Goal: Communication & Community: Connect with others

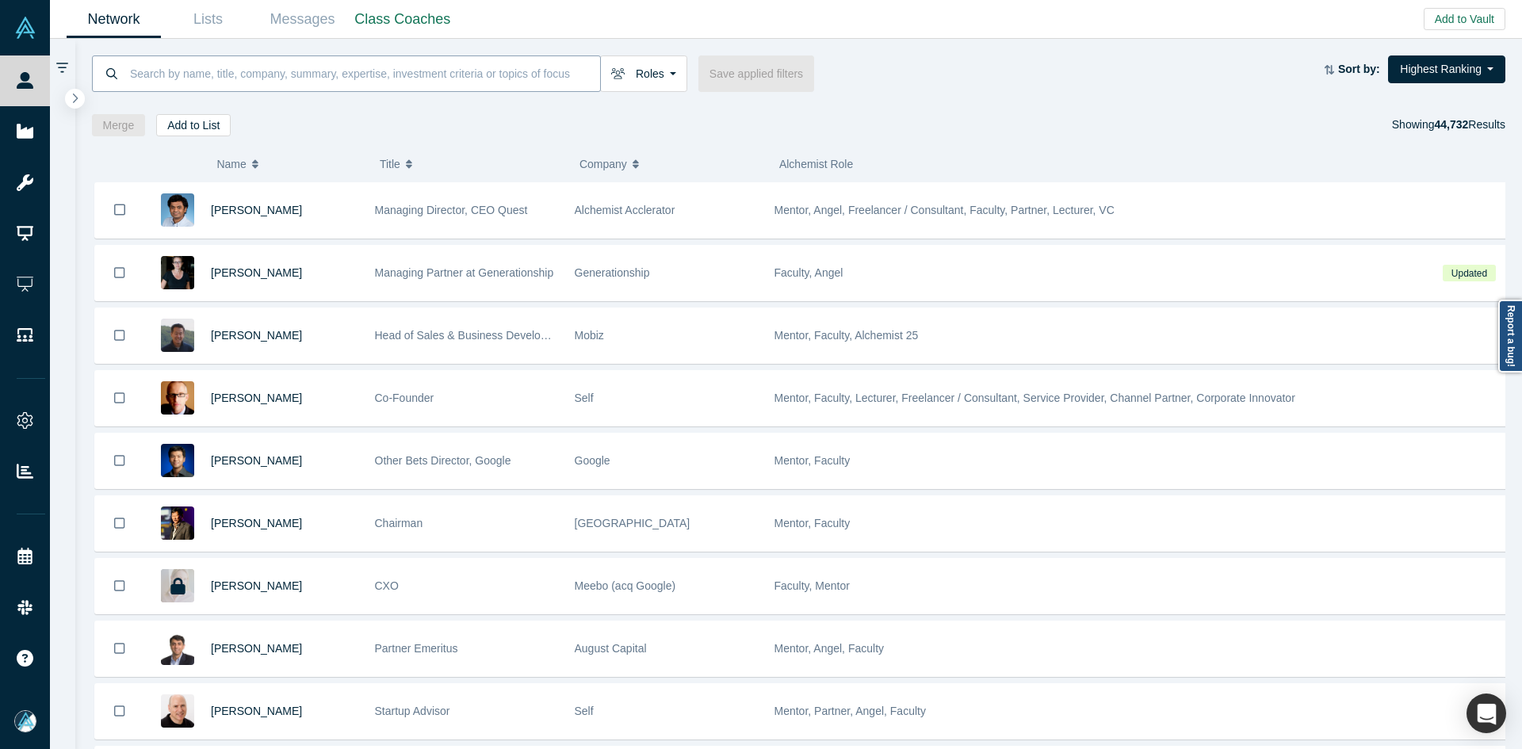
click at [350, 81] on input at bounding box center [364, 73] width 472 height 37
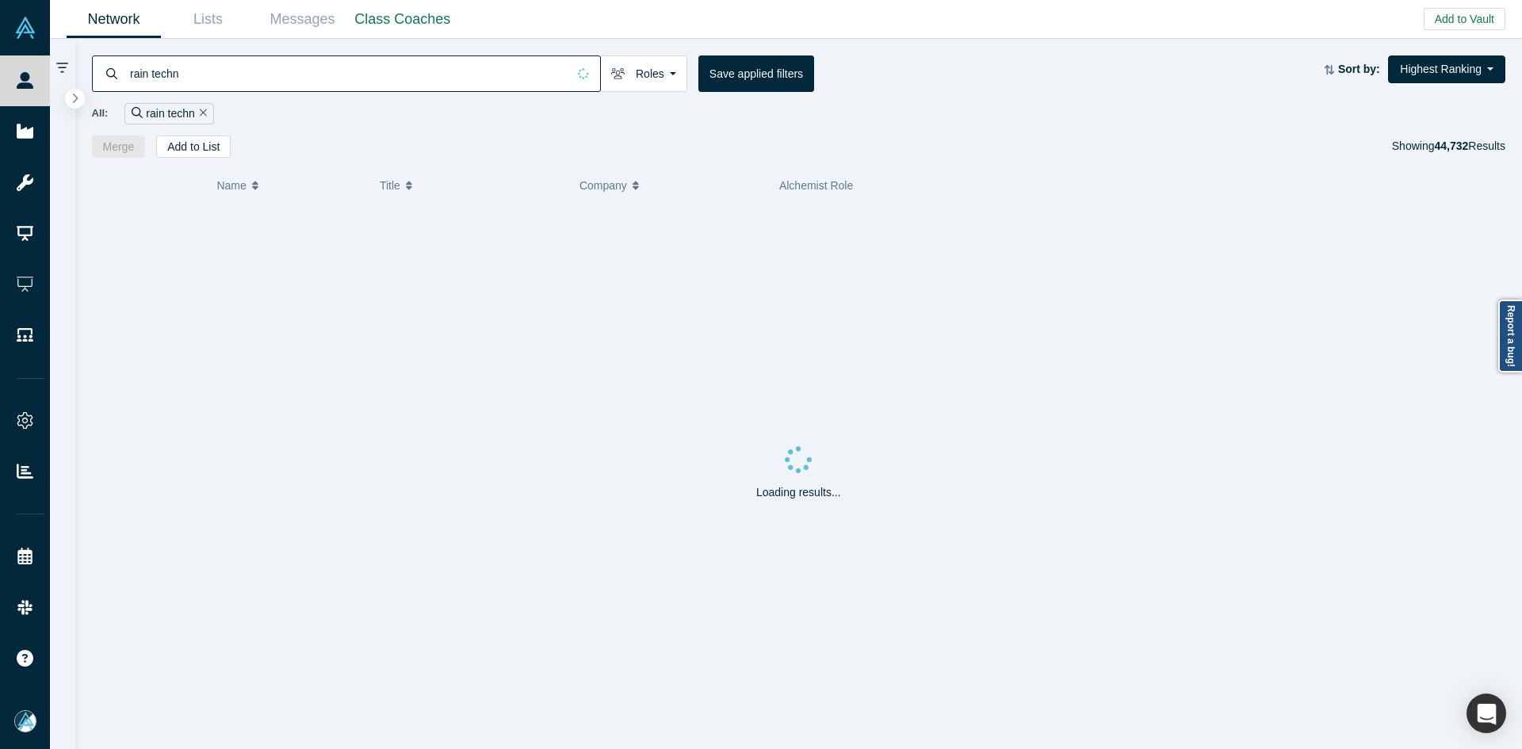
type input "rain techn"
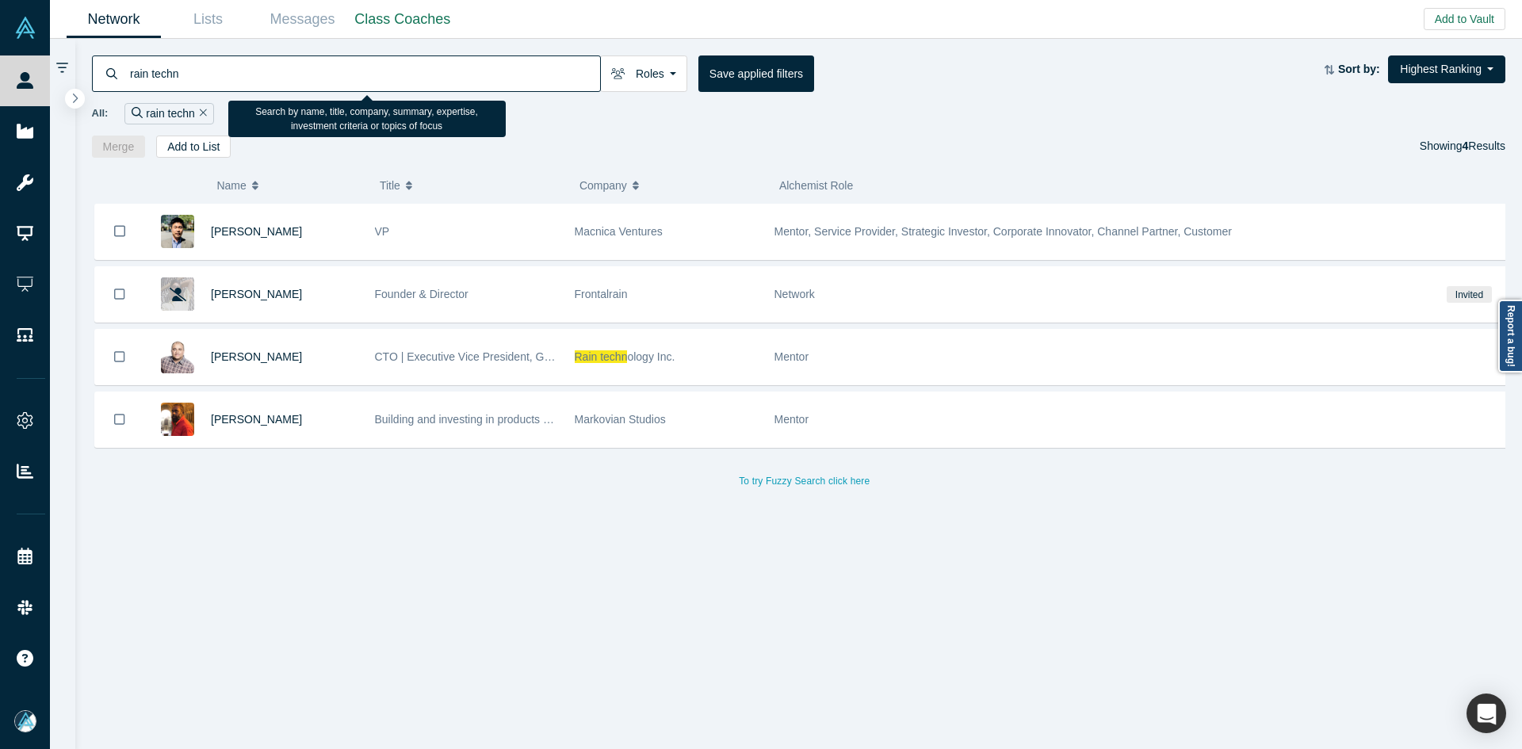
drag, startPoint x: 227, startPoint y: 361, endPoint x: 122, endPoint y: 0, distance: 375.5
click at [227, 361] on span "Itsik Figenblat" at bounding box center [256, 356] width 91 height 13
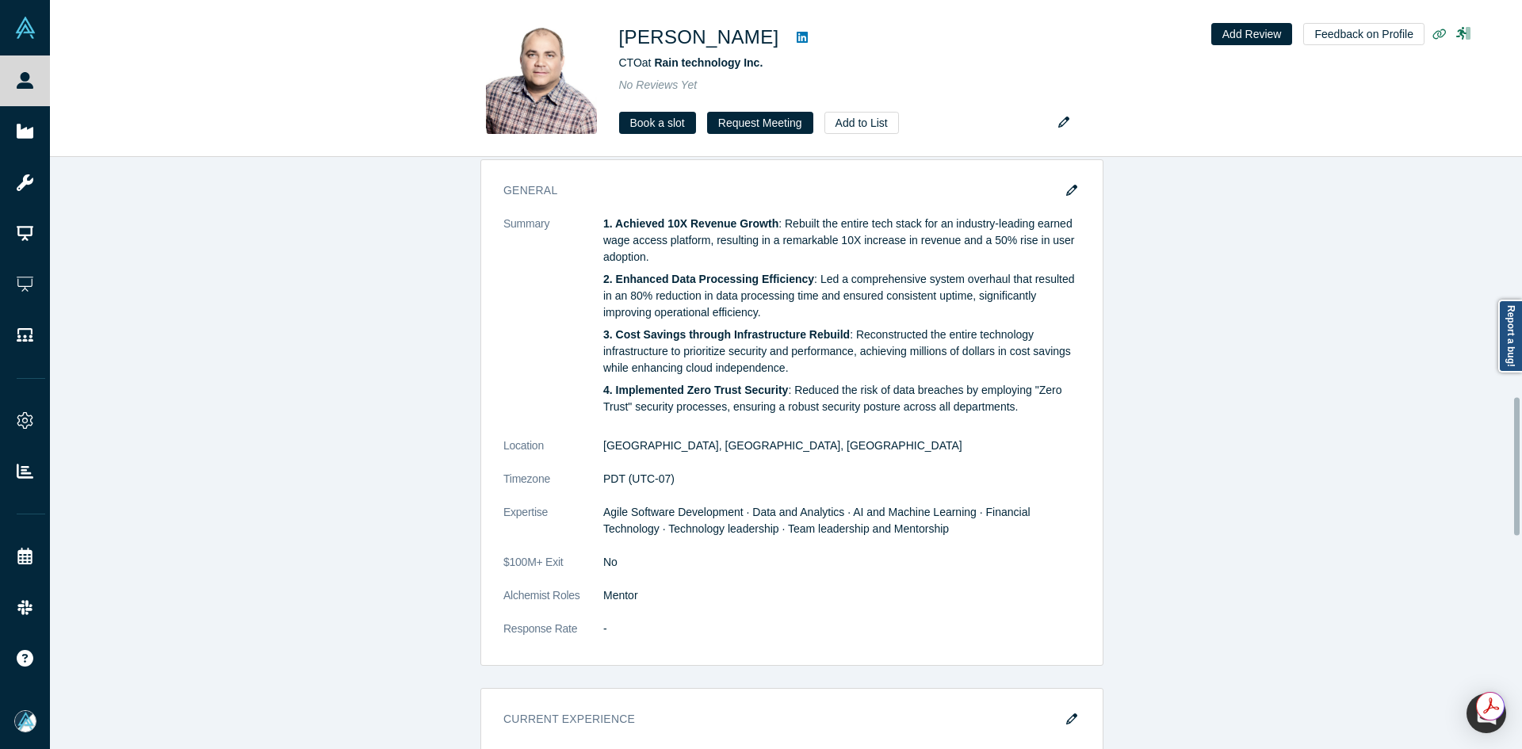
scroll to position [1030, 0]
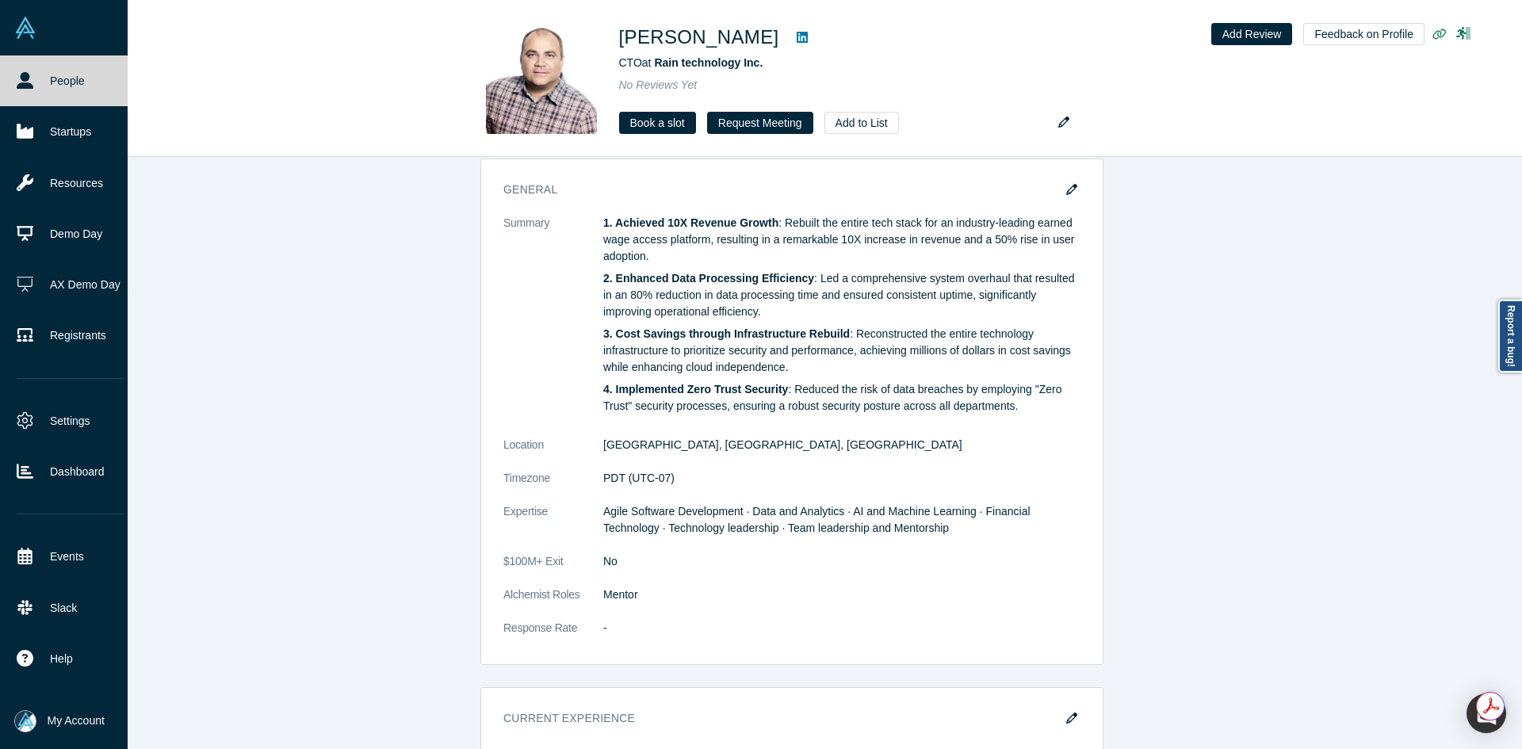
click at [33, 73] on link "People" at bounding box center [69, 80] width 139 height 51
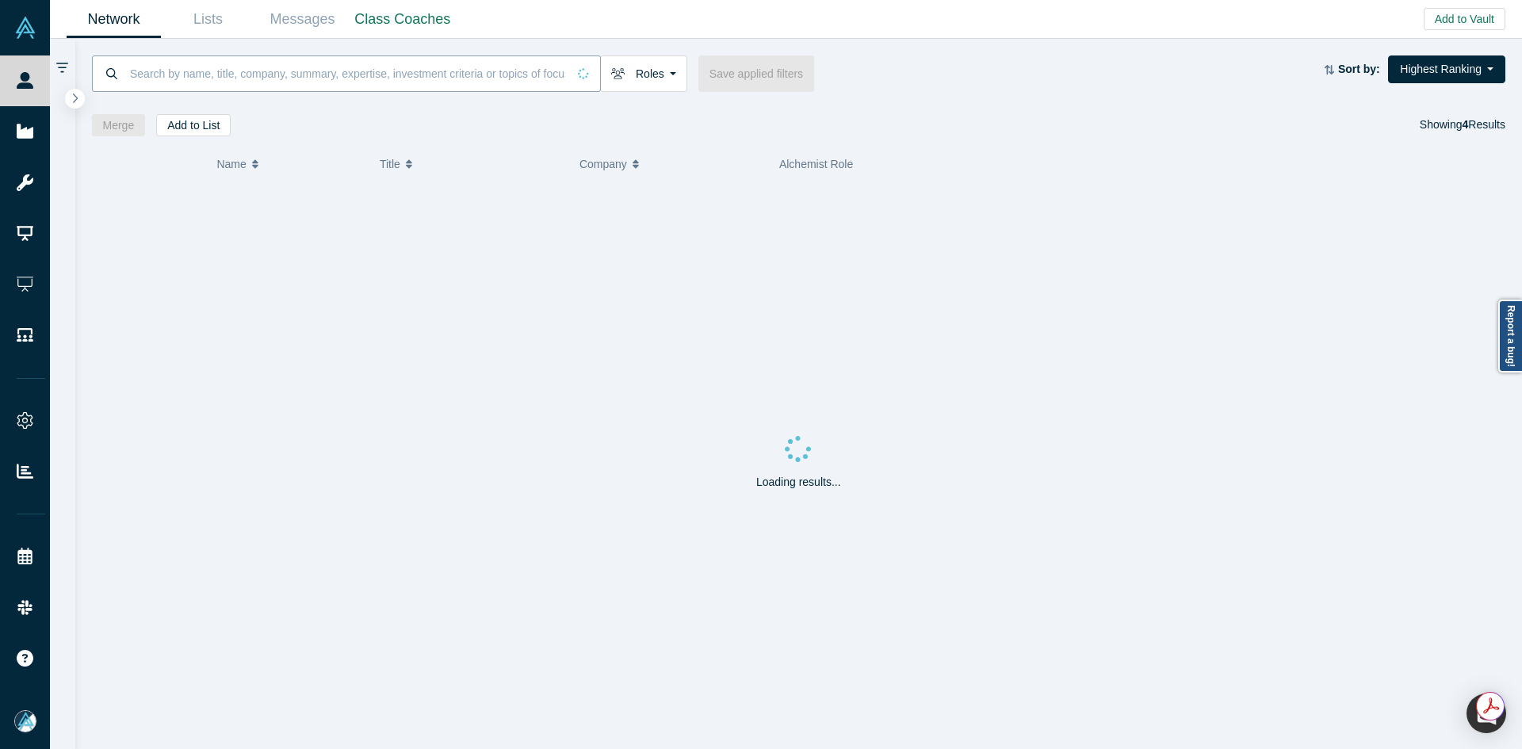
click at [248, 63] on input at bounding box center [347, 73] width 438 height 37
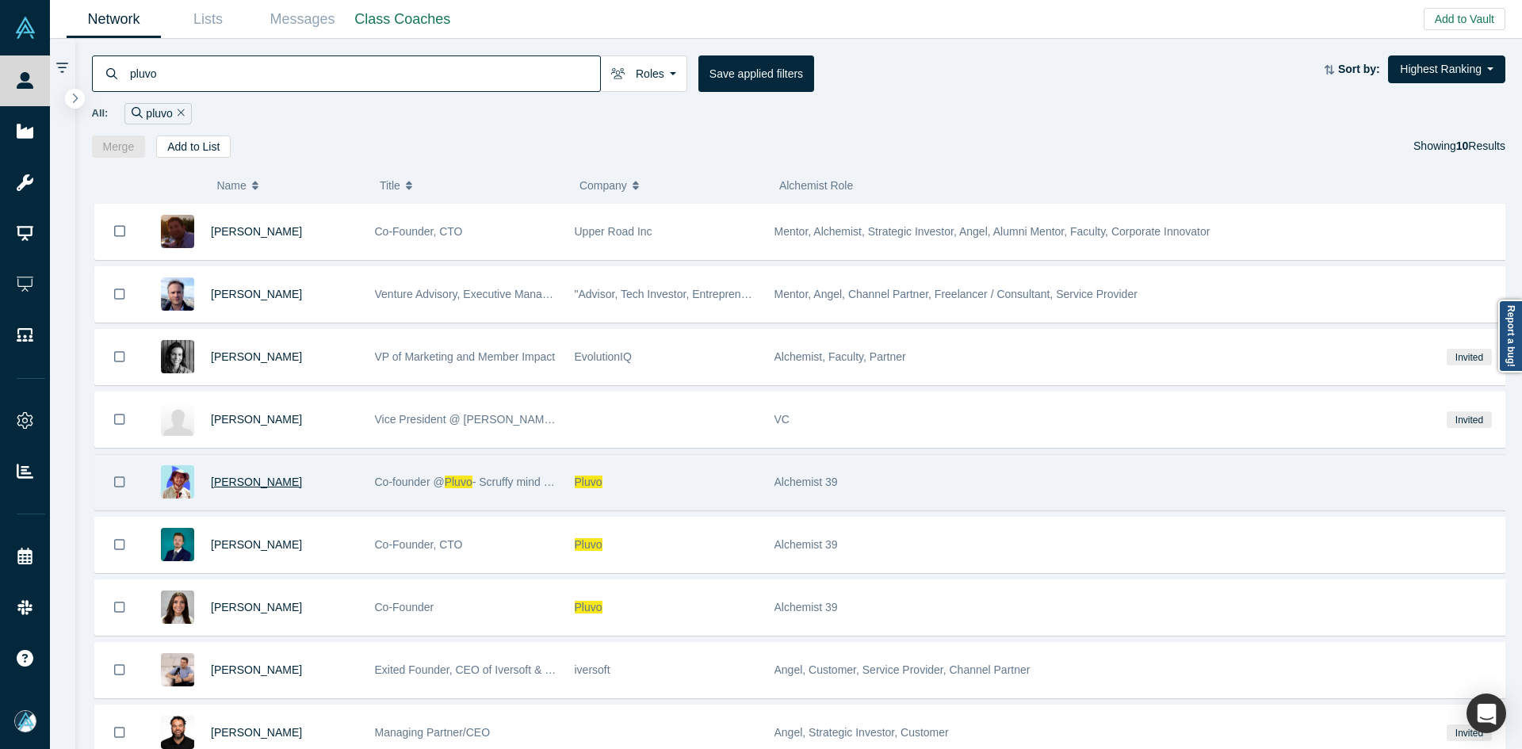
type input "pluvo"
click at [288, 485] on span "Sebastian Fallenbuchl" at bounding box center [256, 482] width 91 height 13
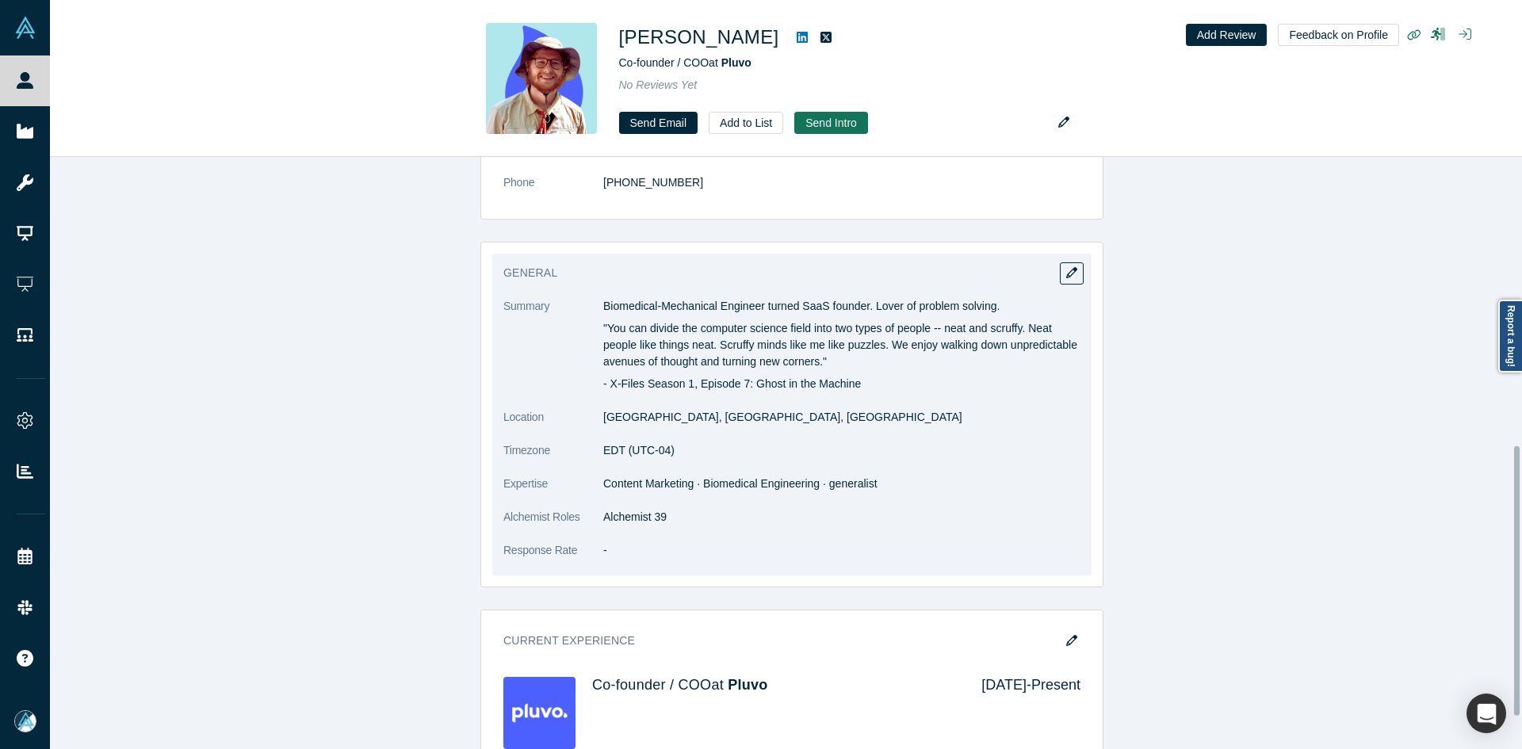
scroll to position [634, 0]
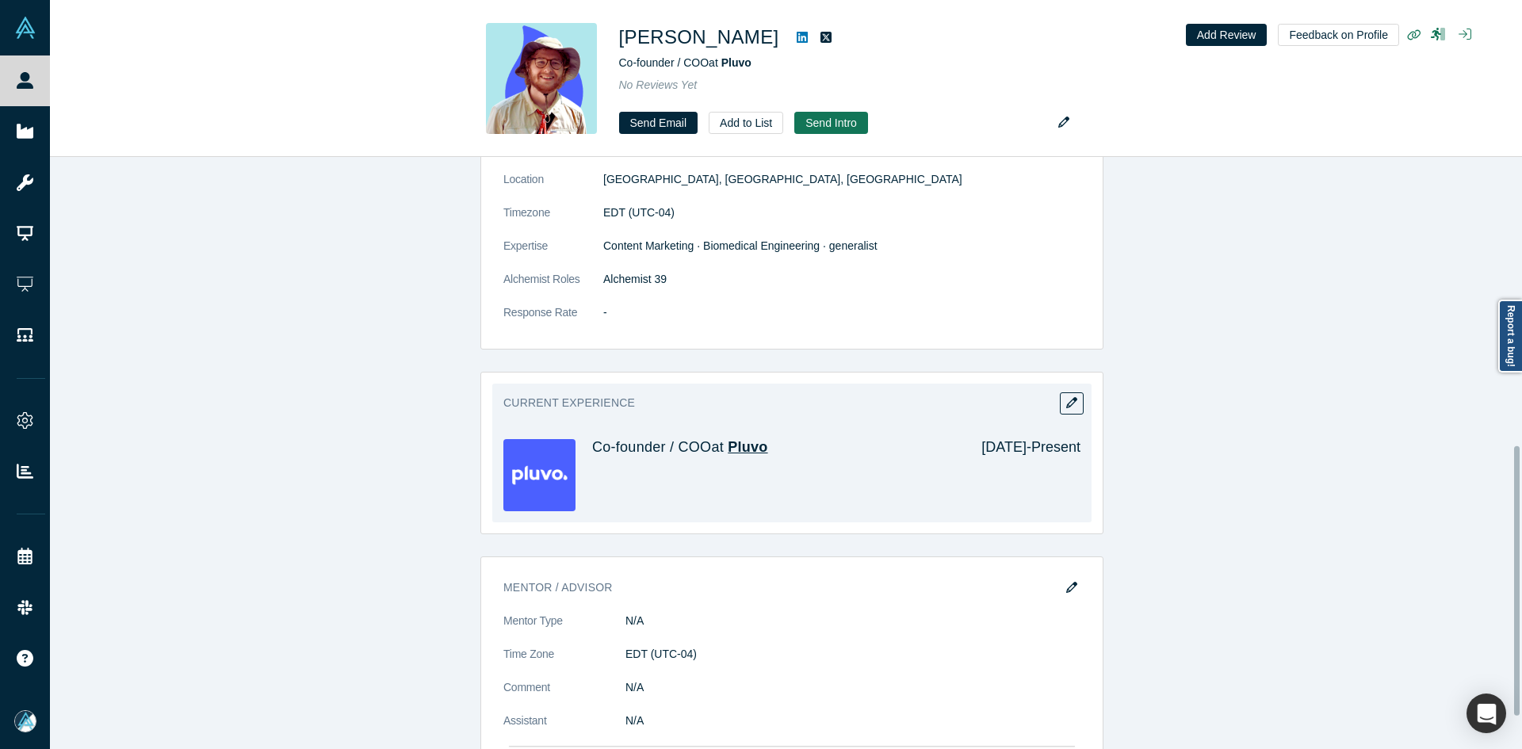
click at [737, 454] on span "Pluvo" at bounding box center [748, 447] width 40 height 16
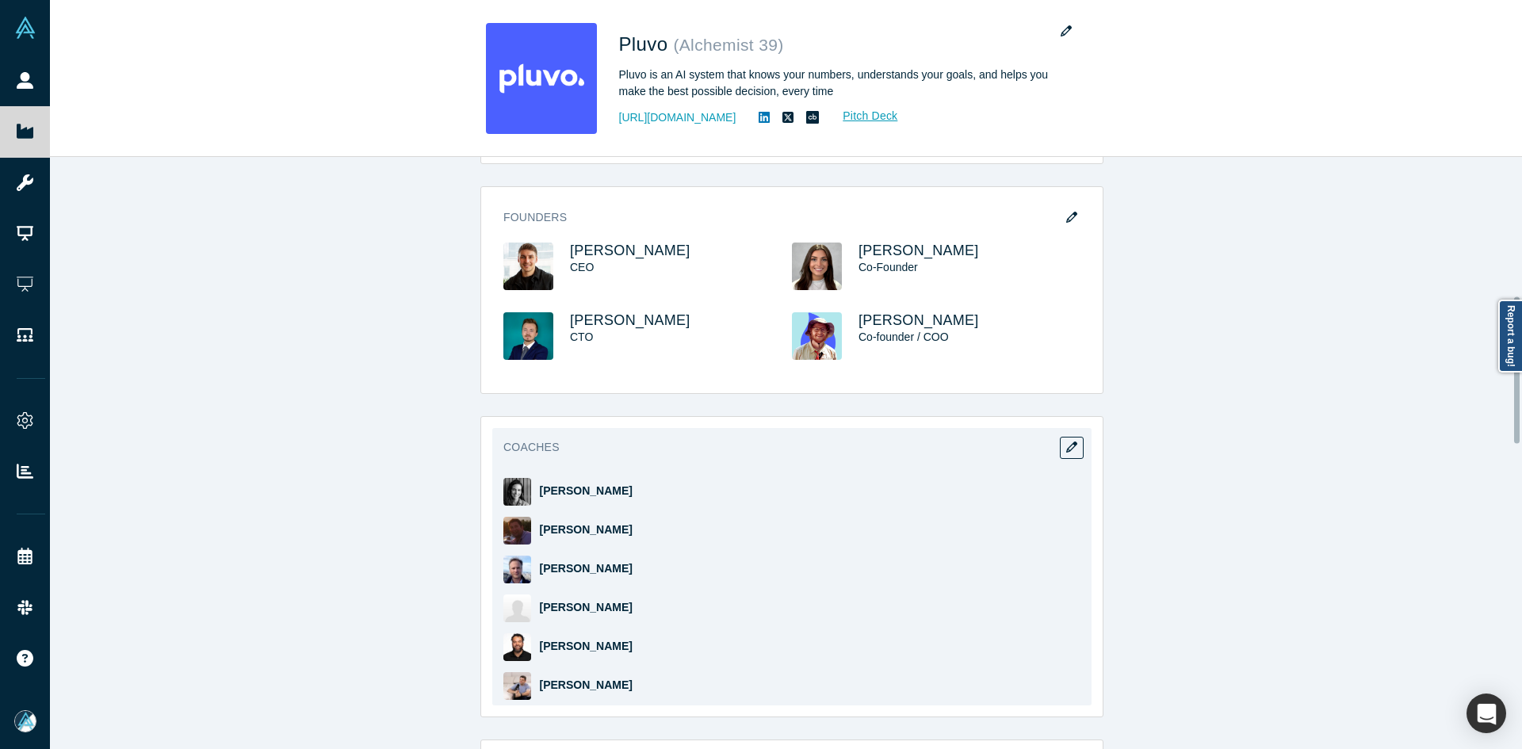
scroll to position [1110, 0]
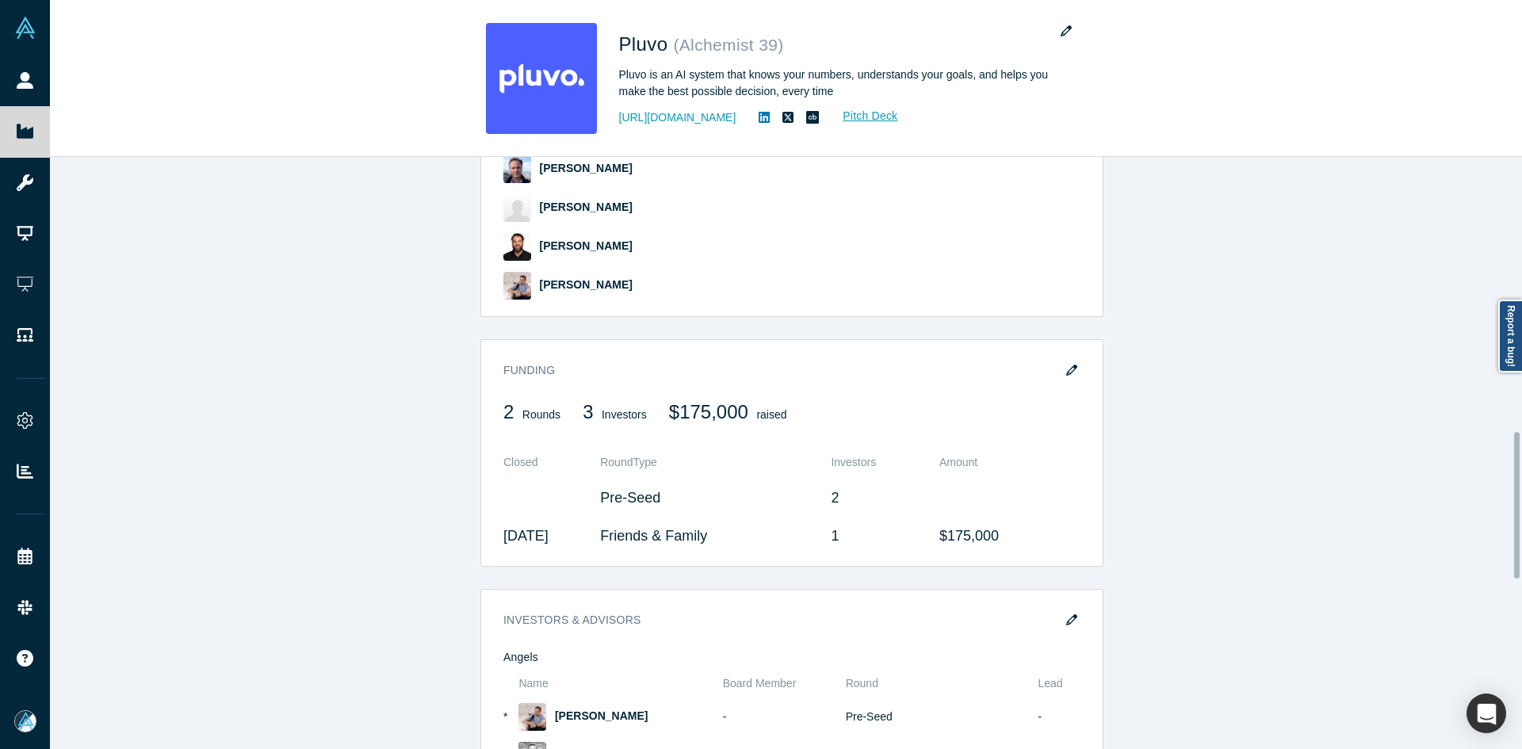
click at [1060, 368] on button "button" at bounding box center [1072, 371] width 24 height 22
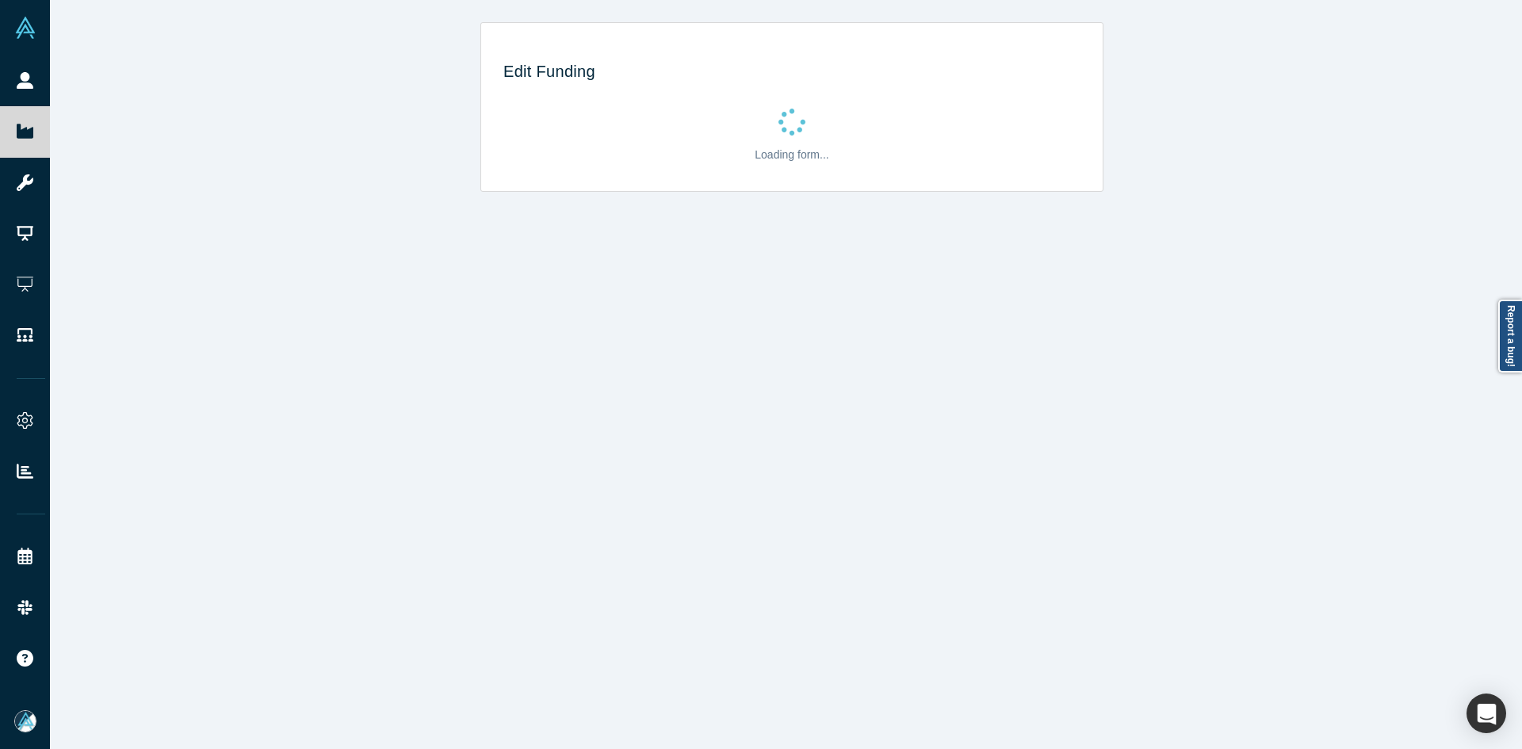
scroll to position [0, 0]
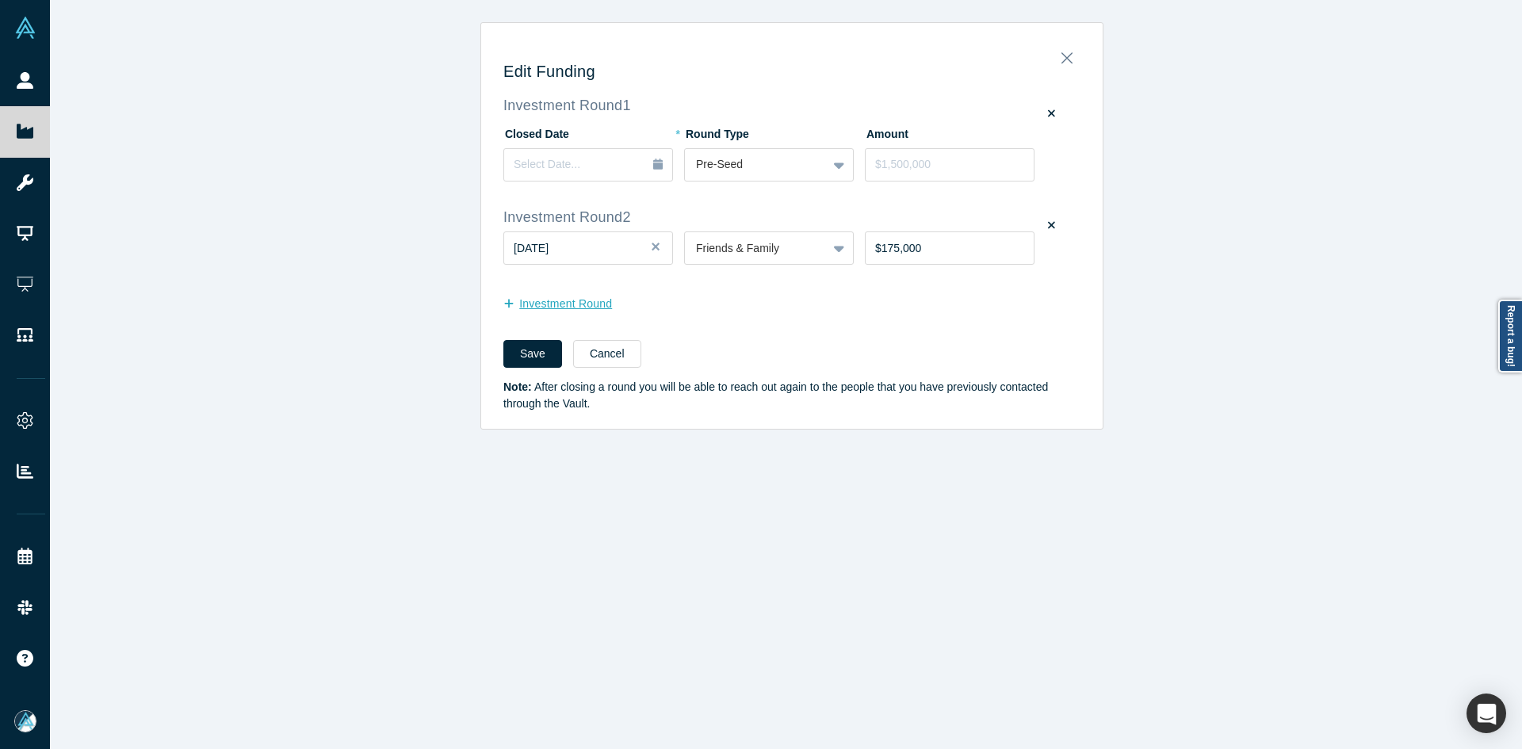
click at [603, 300] on button "Investment Round" at bounding box center [565, 304] width 125 height 28
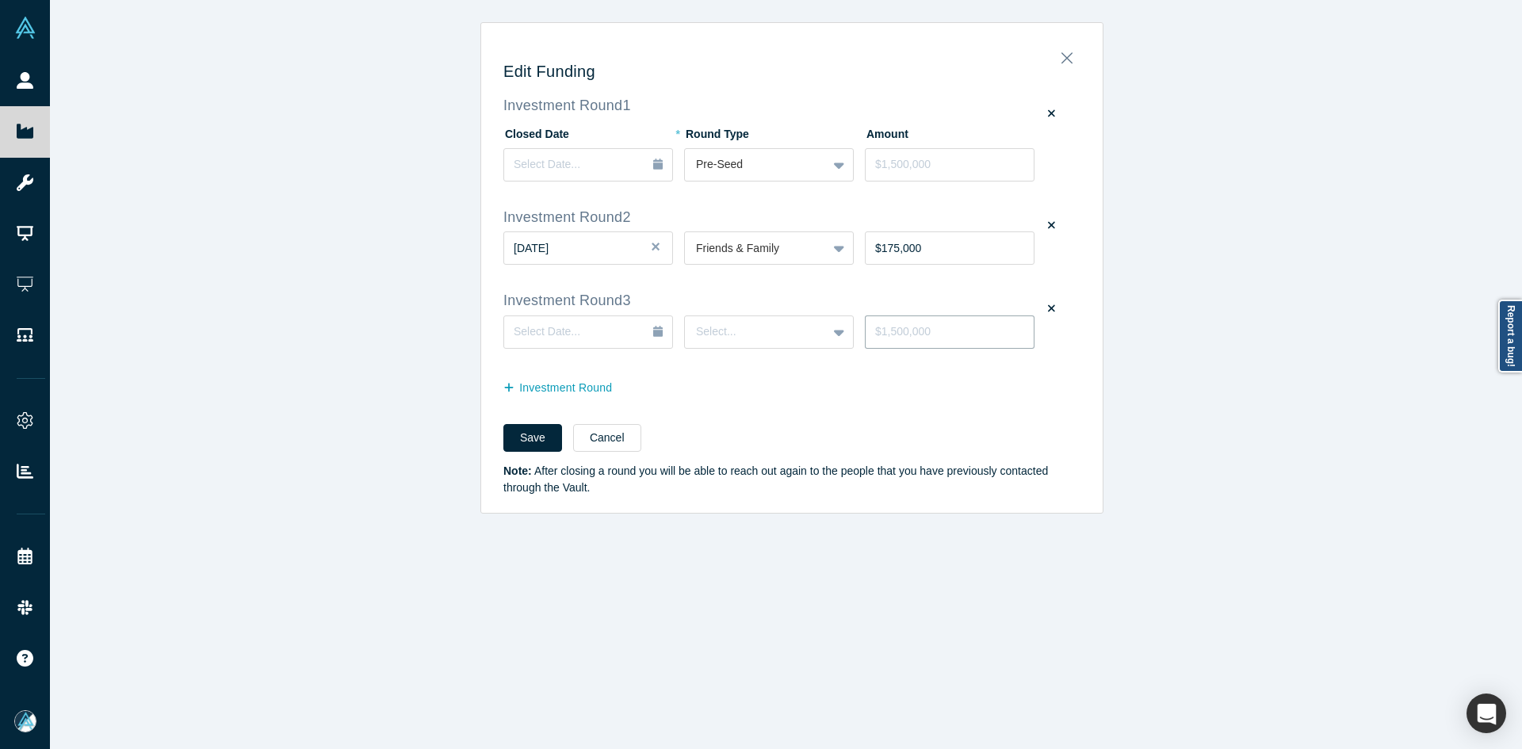
click at [915, 331] on input "tel" at bounding box center [950, 331] width 170 height 33
type input "$3,500,000"
click at [731, 338] on div at bounding box center [756, 332] width 120 height 20
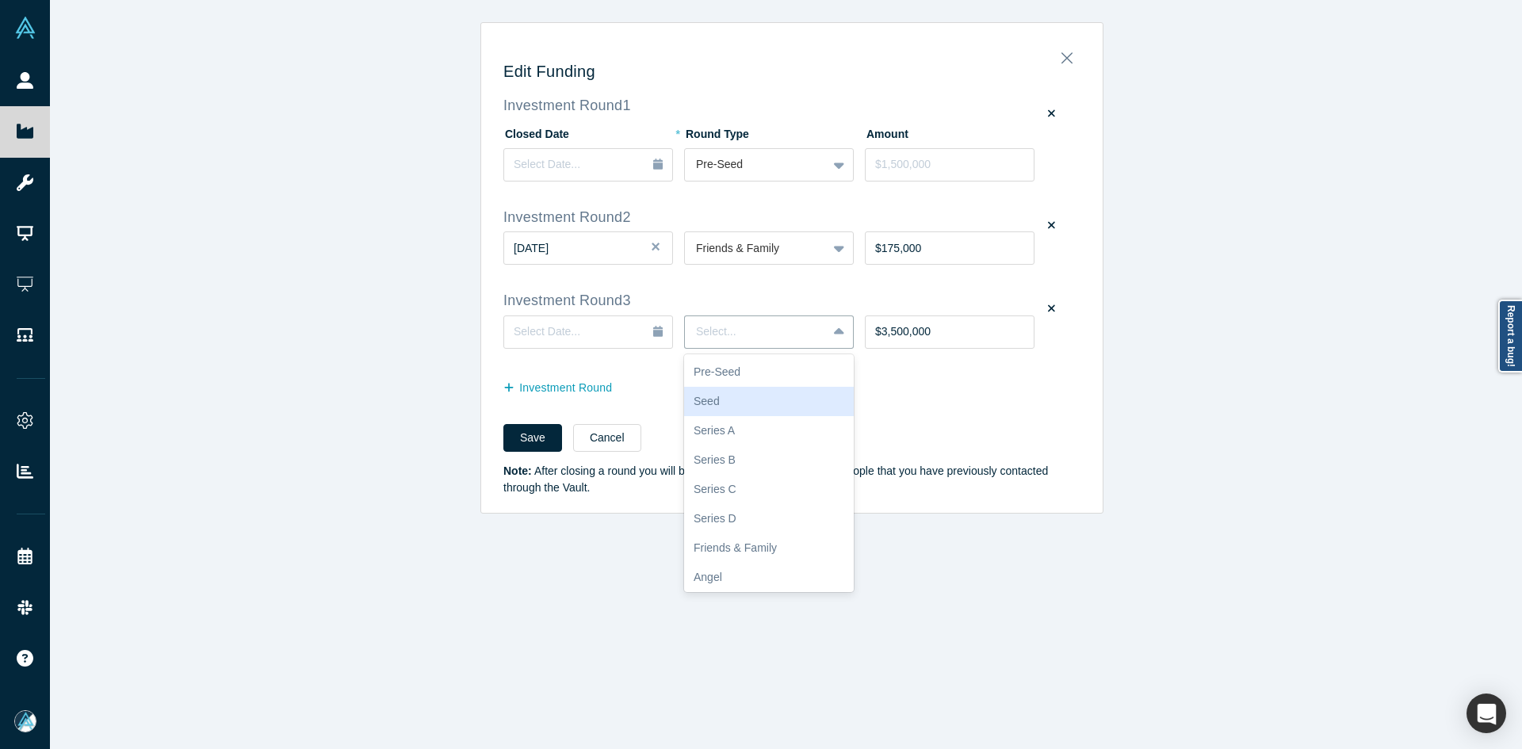
click at [717, 393] on div "Seed" at bounding box center [769, 401] width 170 height 29
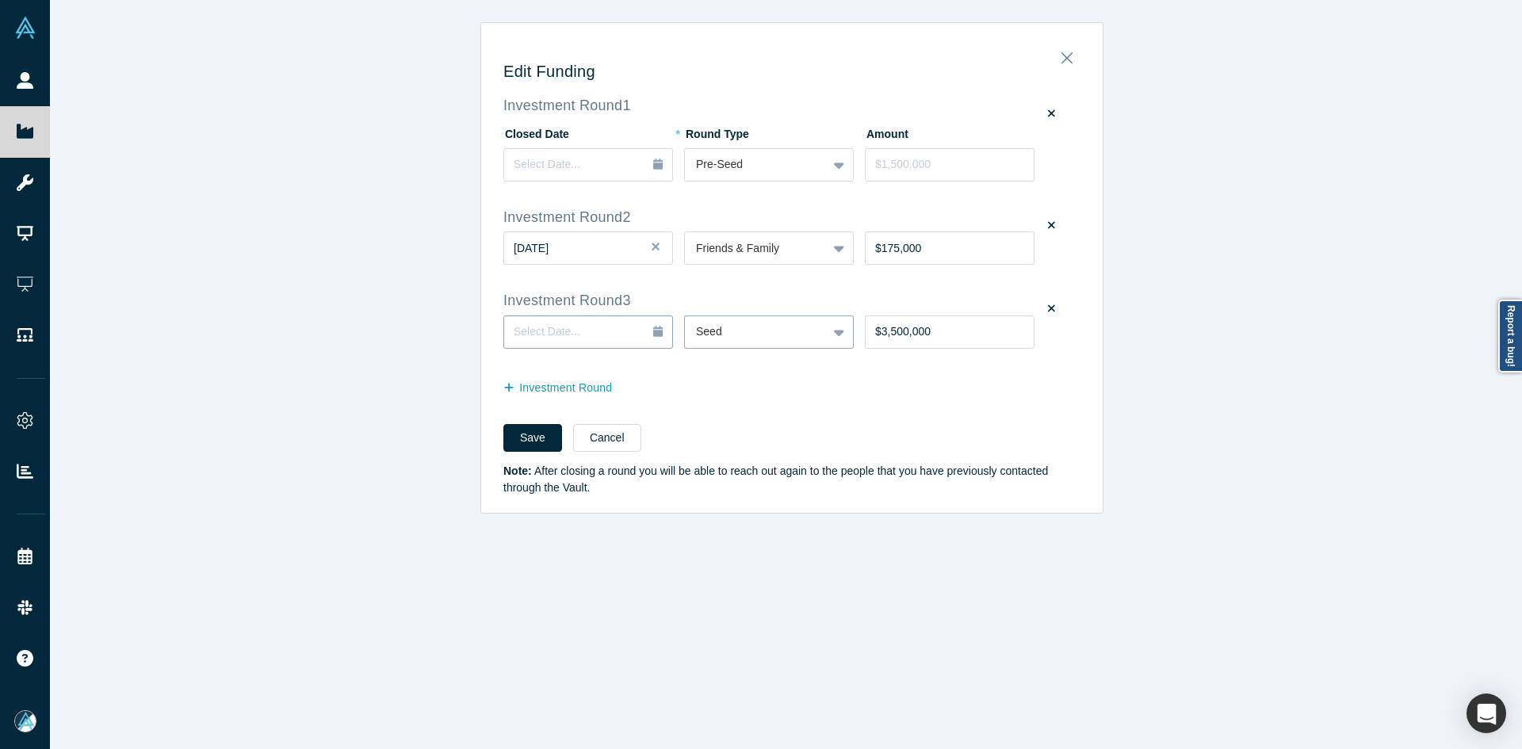
click at [556, 339] on div "Select Date..." at bounding box center [550, 331] width 72 height 17
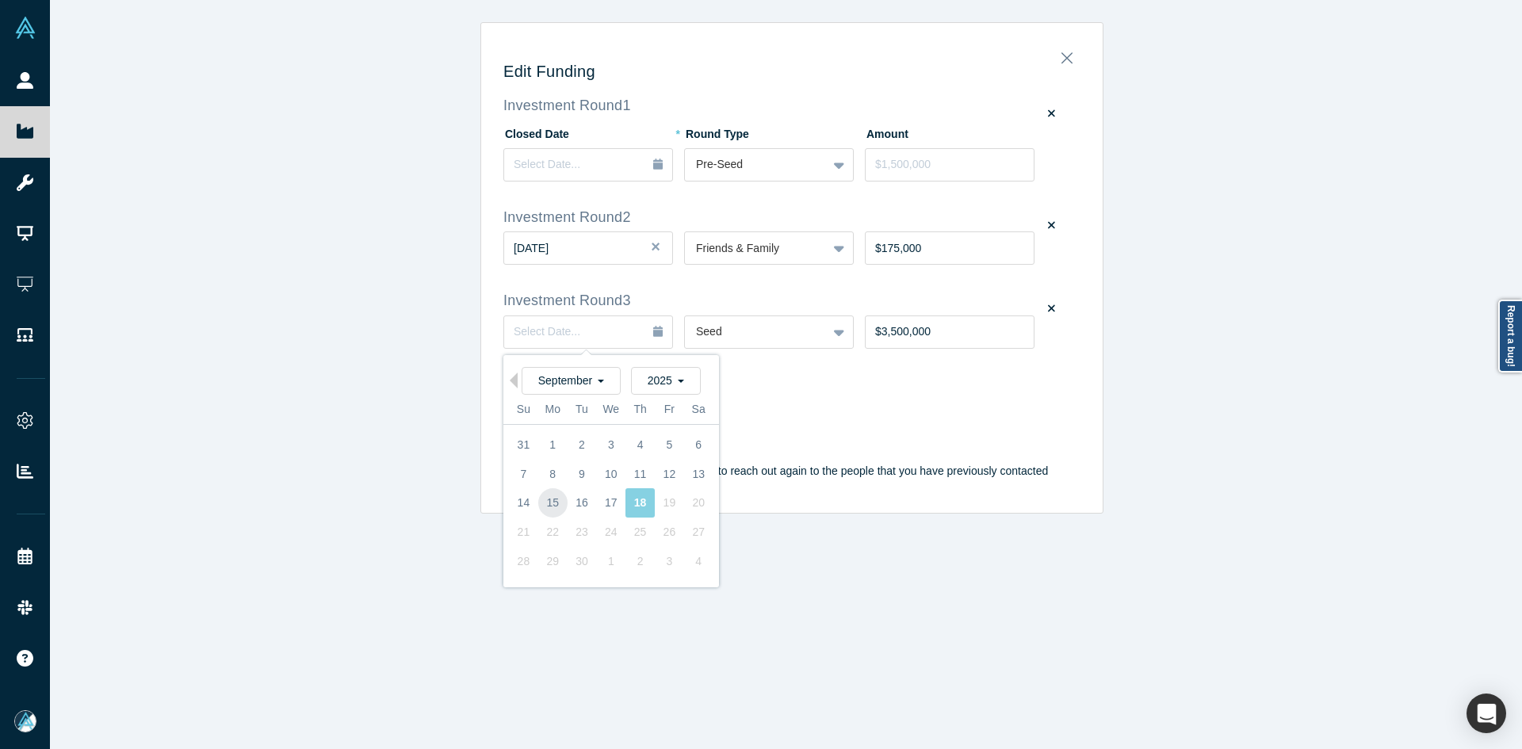
click at [548, 505] on div "15" at bounding box center [552, 503] width 29 height 29
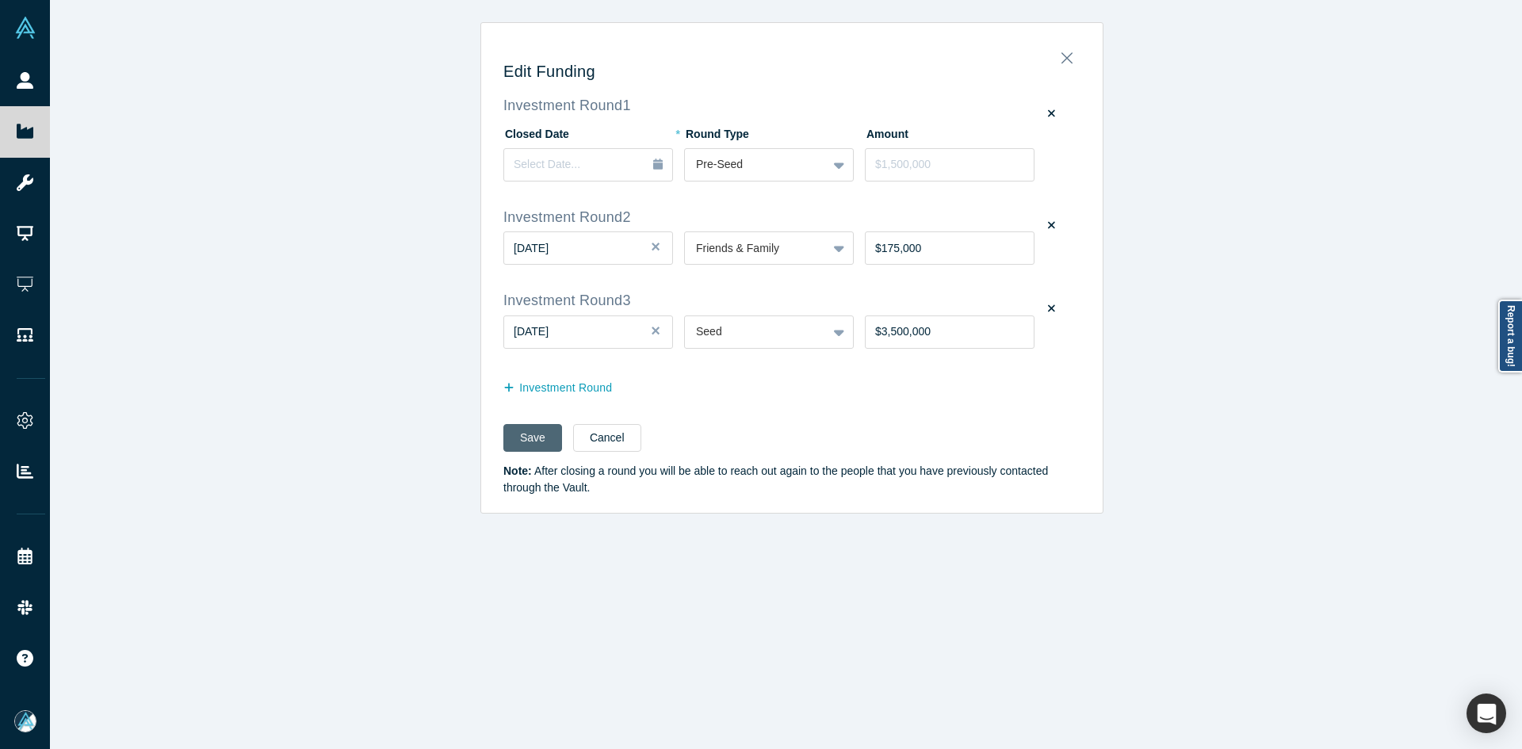
click at [522, 453] on div "Save Cancel" at bounding box center [791, 443] width 577 height 39
click at [517, 442] on button "Save" at bounding box center [532, 438] width 59 height 28
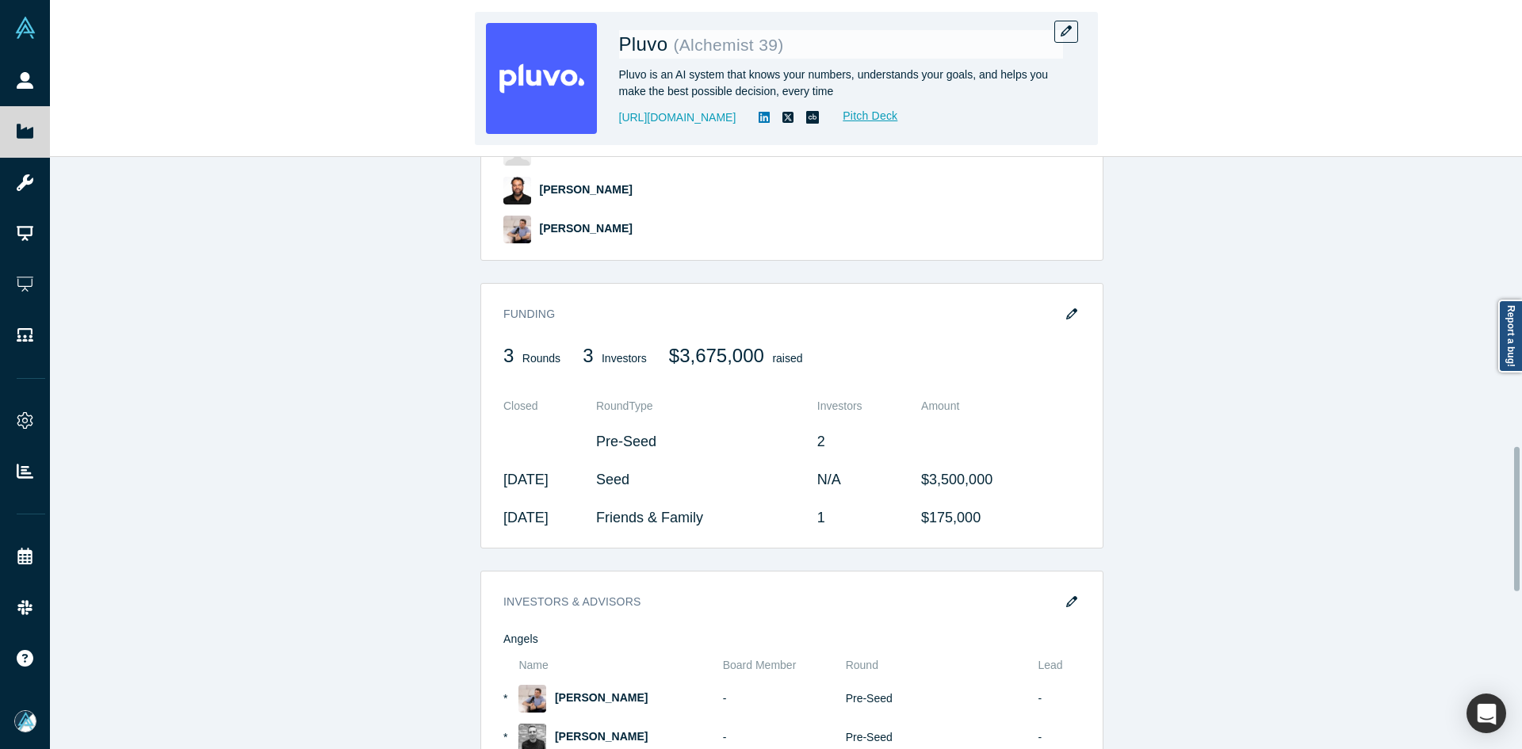
scroll to position [1189, 0]
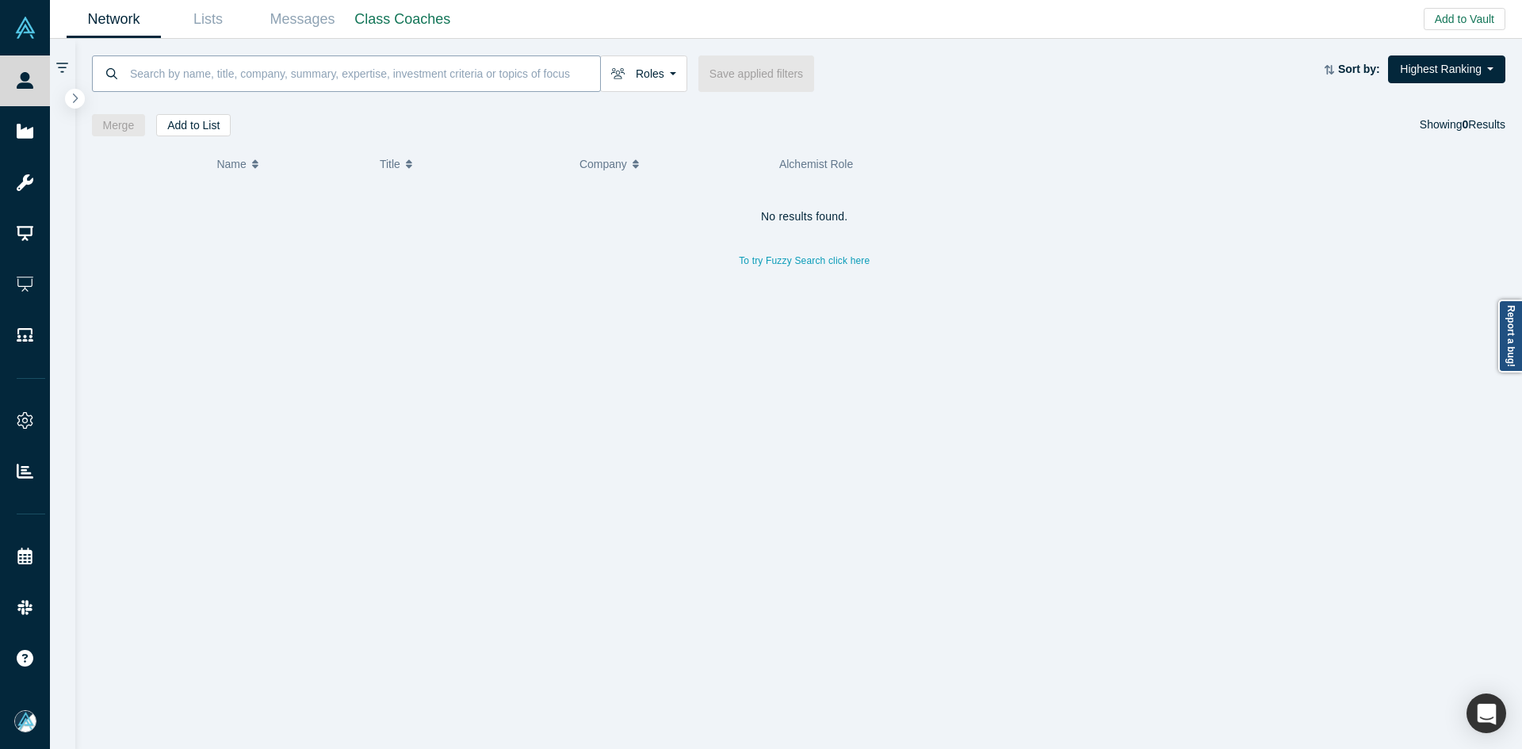
click at [358, 60] on input at bounding box center [364, 73] width 472 height 37
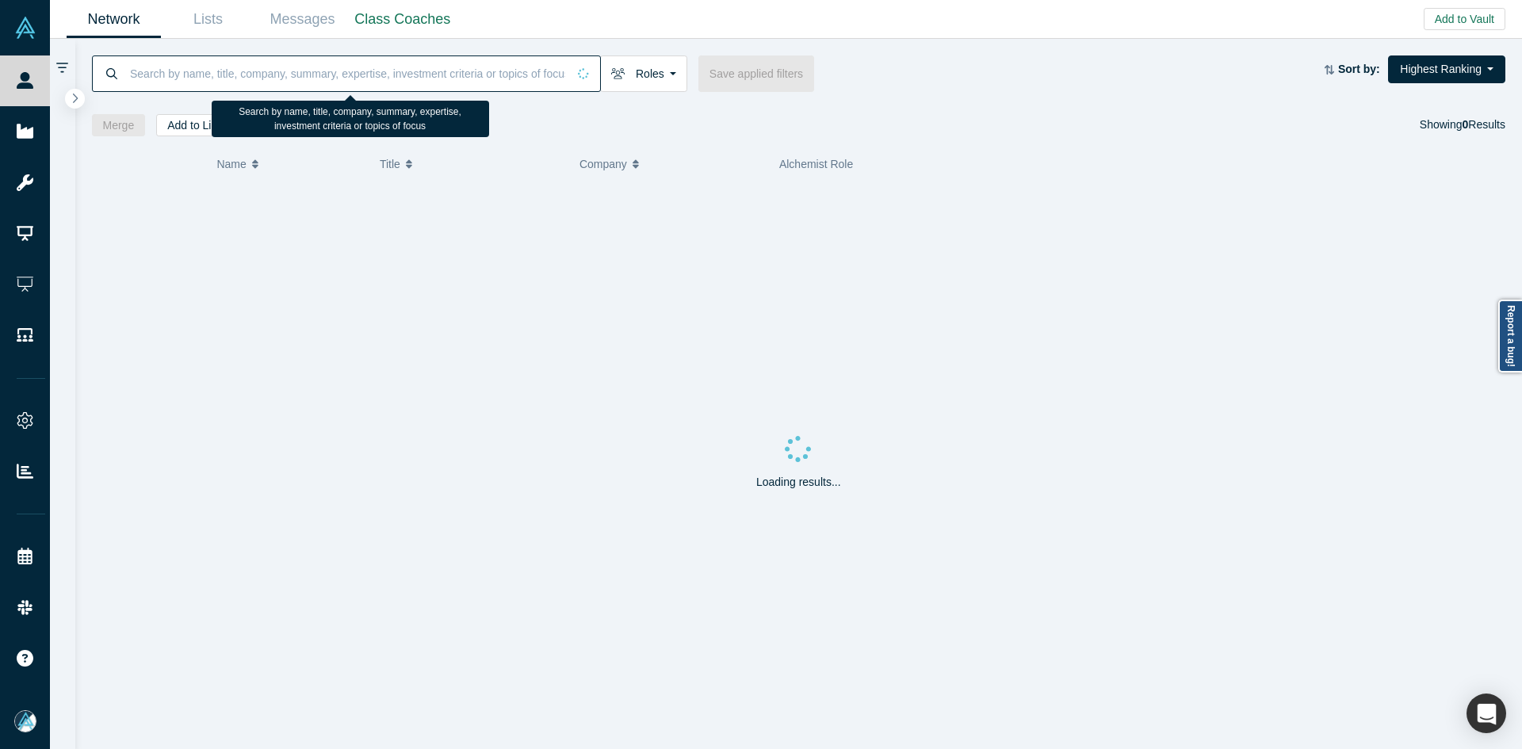
paste input "[PERSON_NAME]"
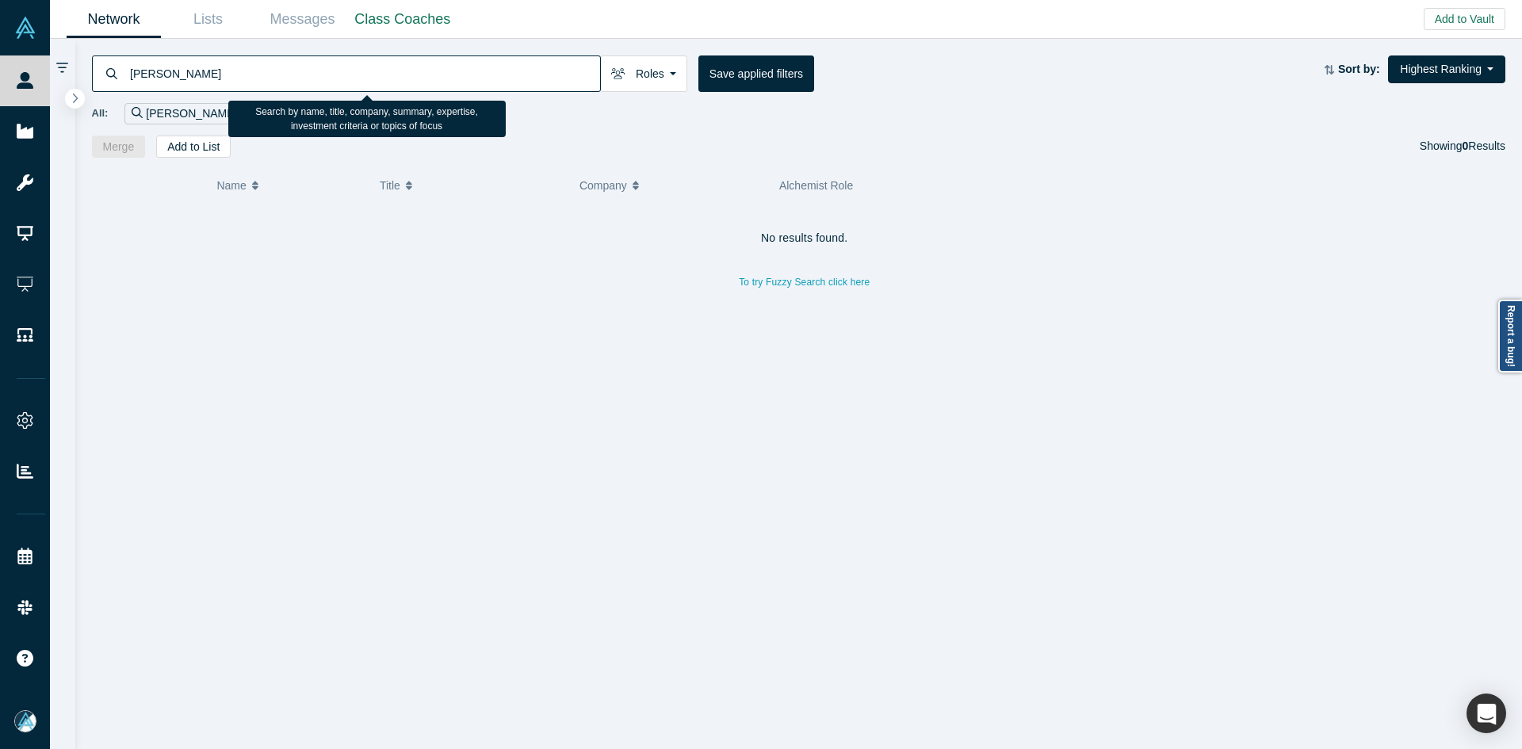
click at [533, 71] on input "[PERSON_NAME]" at bounding box center [364, 73] width 472 height 37
paste input "[EMAIL_ADDRESS][DOMAIN_NAME]"
paste input
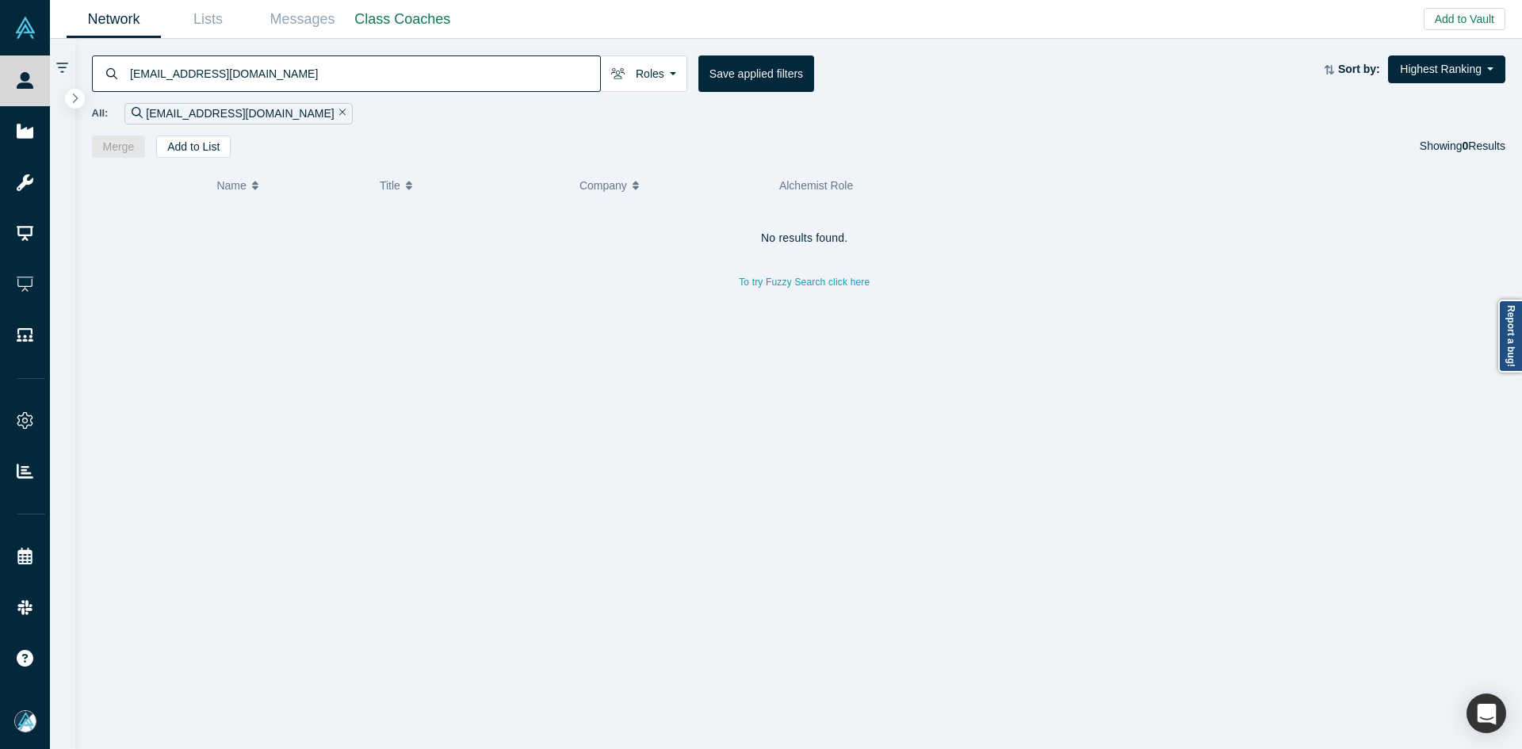
type input "[EMAIL_ADDRESS][DOMAIN_NAME]"
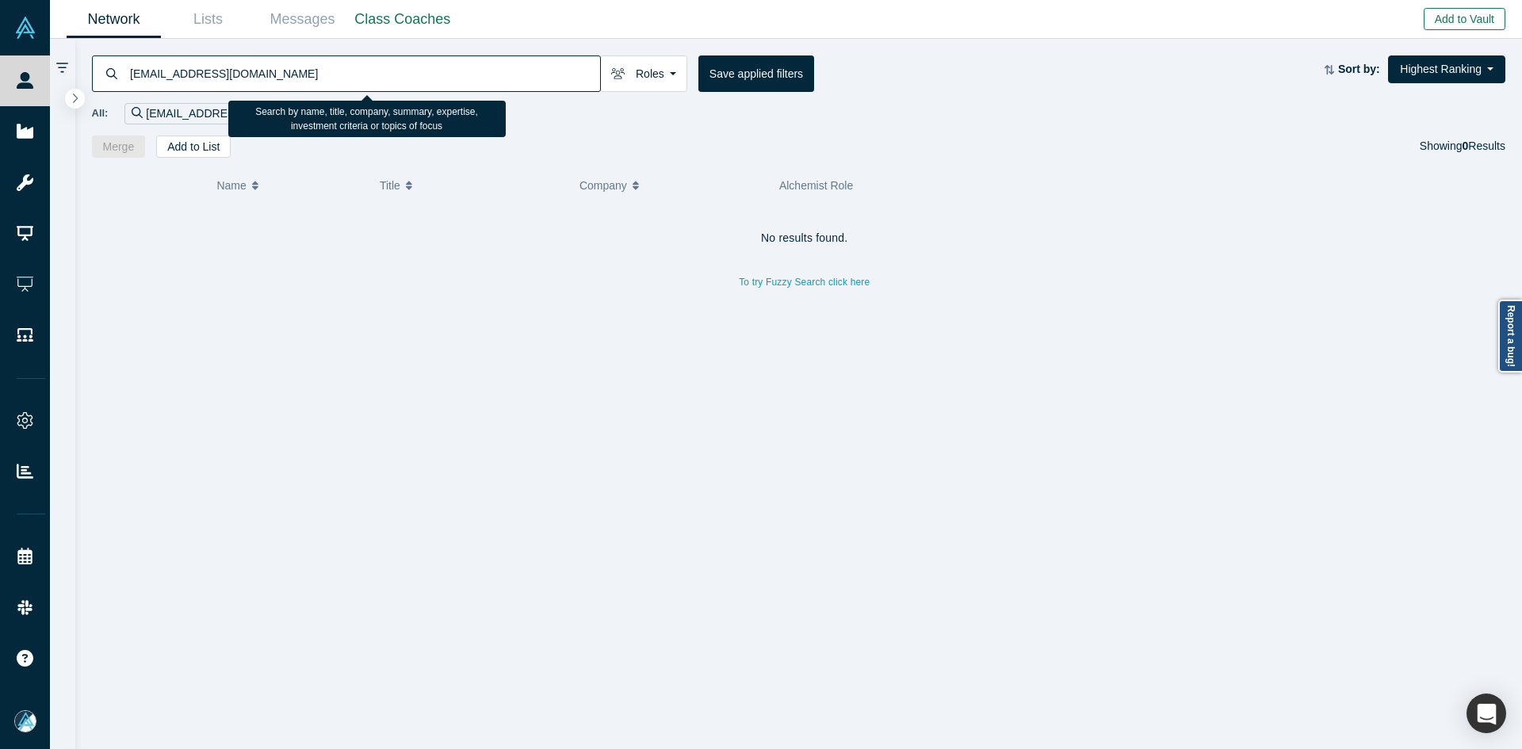
click at [1469, 19] on button "Add to Vault" at bounding box center [1464, 19] width 82 height 22
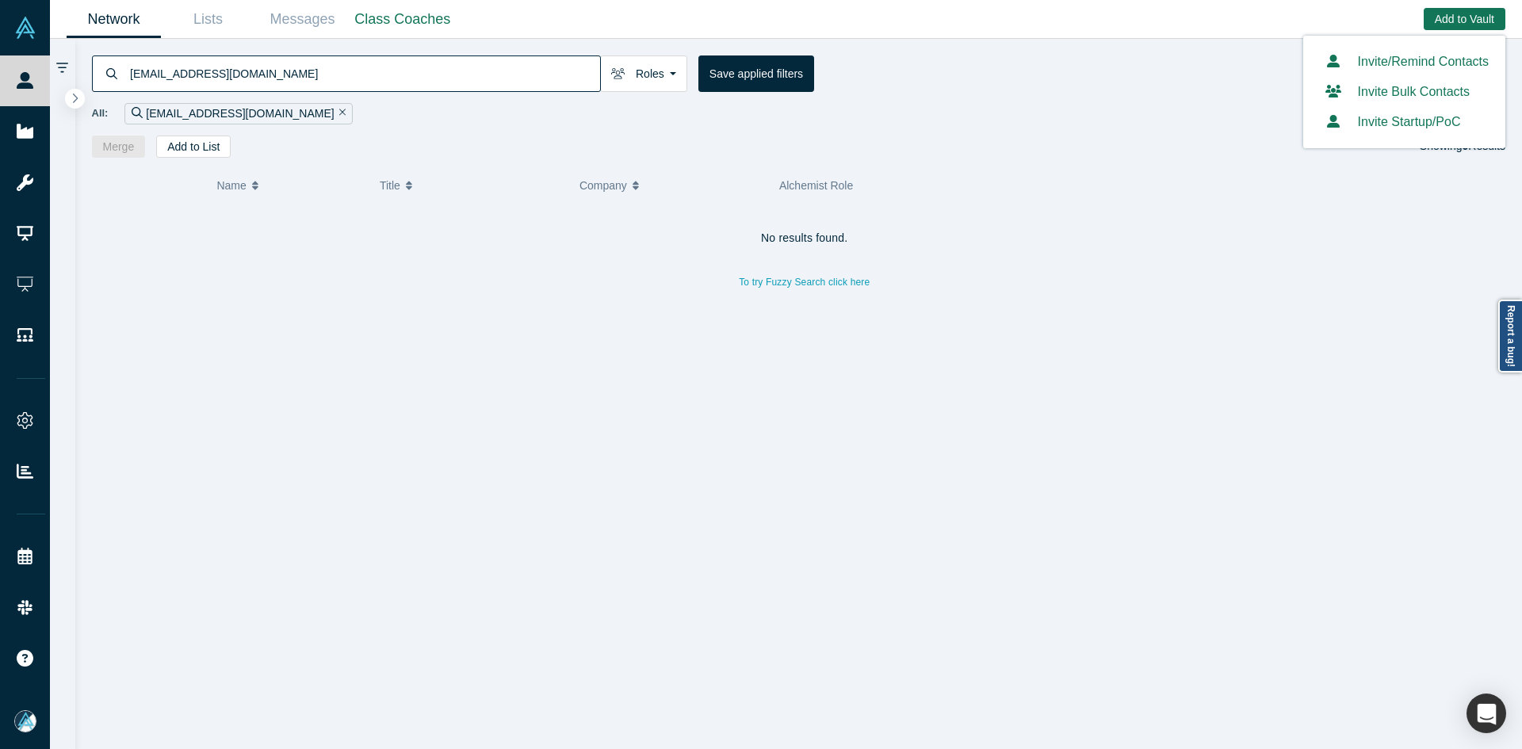
drag, startPoint x: 1412, startPoint y: 87, endPoint x: 1419, endPoint y: 42, distance: 45.6
click at [1420, 32] on div "Network Lists Messages Class Coaches Add to Vault Invite/Remind Contacts Invite…" at bounding box center [786, 19] width 1472 height 39
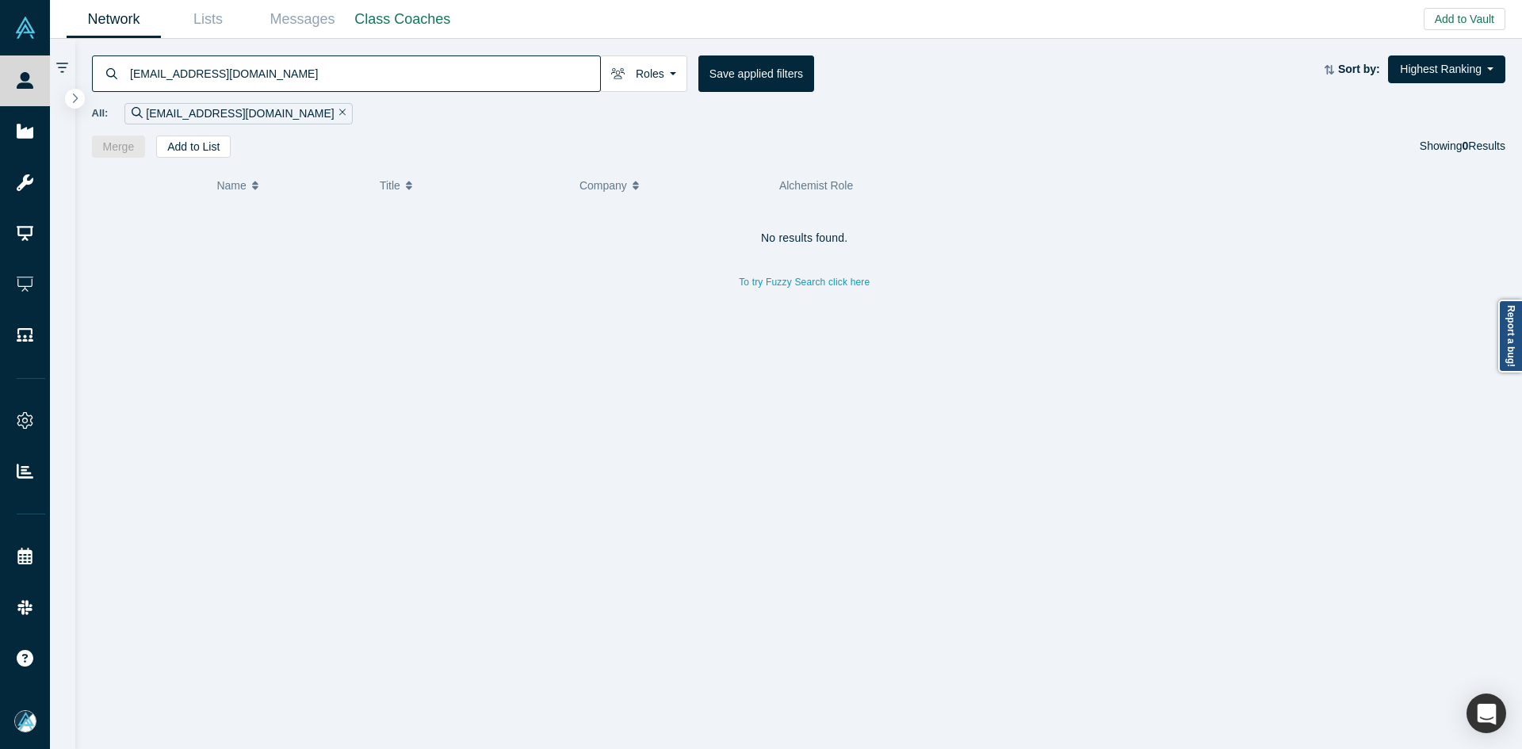
click at [1413, 50] on div "[EMAIL_ADDRESS][DOMAIN_NAME] Roles Founders Faculty Mentors Alumni Mentor Angel…" at bounding box center [798, 98] width 1447 height 119
click at [1454, 19] on button "Add to Vault" at bounding box center [1464, 19] width 82 height 22
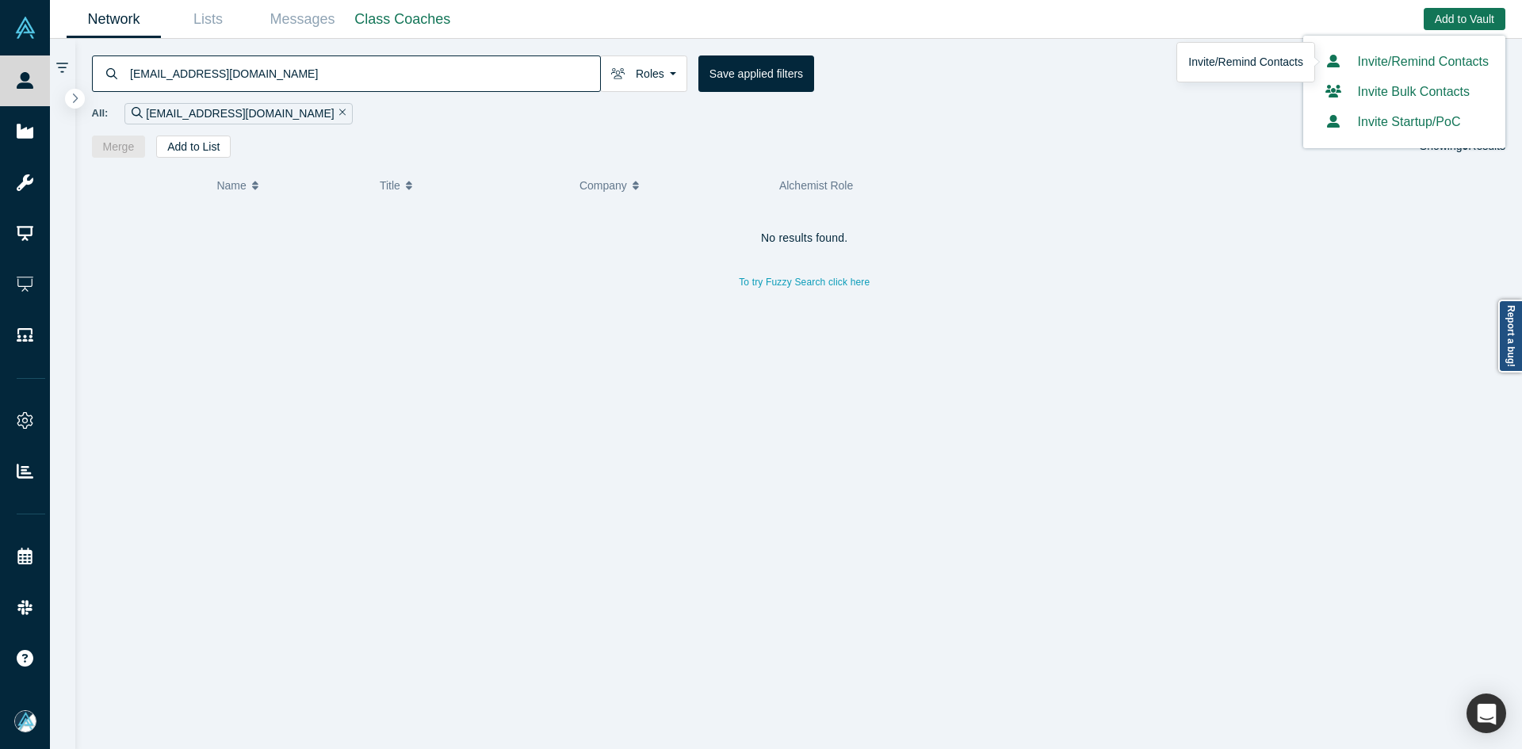
click at [1416, 59] on link "Invite/Remind Contacts" at bounding box center [1404, 61] width 169 height 13
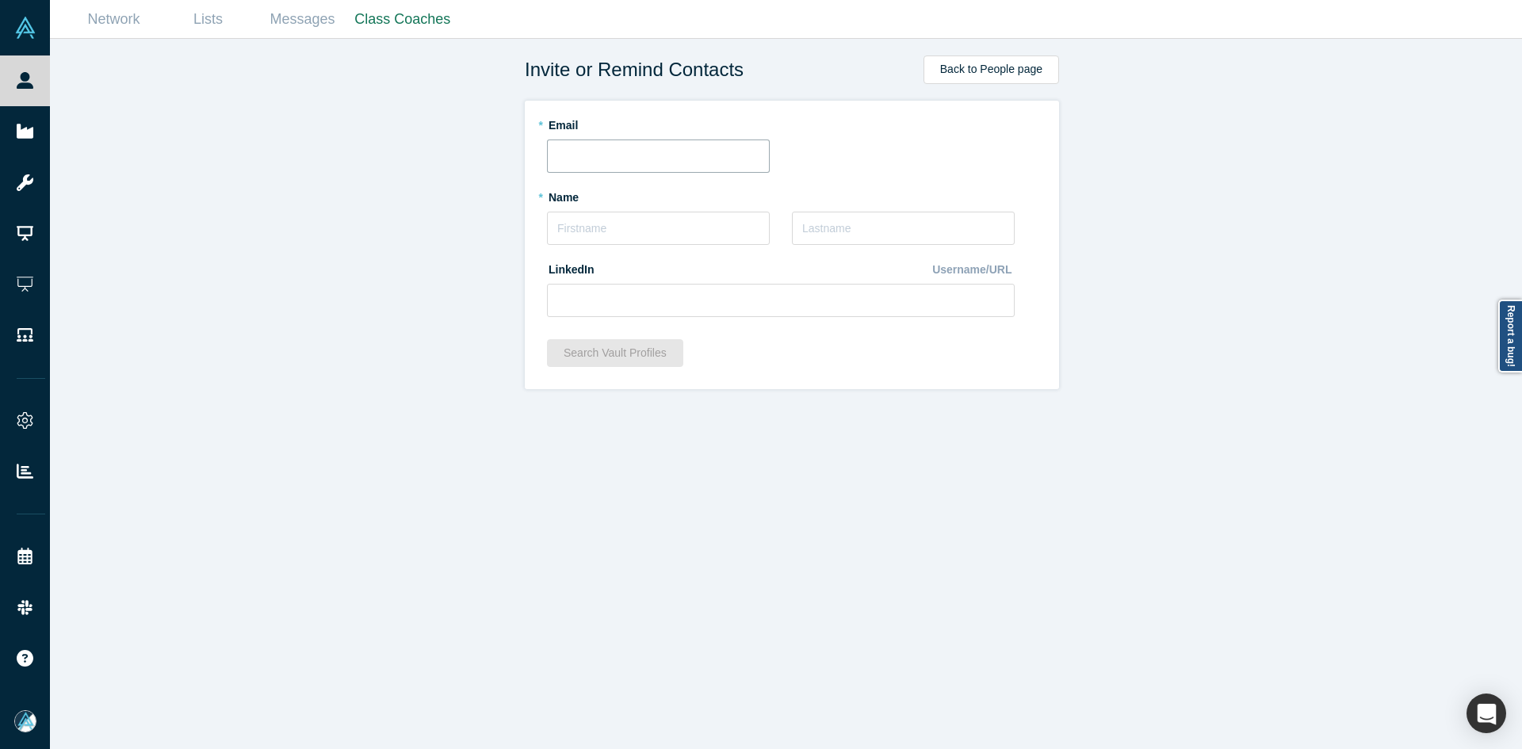
click at [640, 161] on input "text" at bounding box center [658, 155] width 223 height 33
paste input "[EMAIL_ADDRESS][DOMAIN_NAME]"
type input "[EMAIL_ADDRESS][DOMAIN_NAME]"
click at [619, 212] on input "text" at bounding box center [658, 228] width 223 height 33
paste input "[PERSON_NAME]"
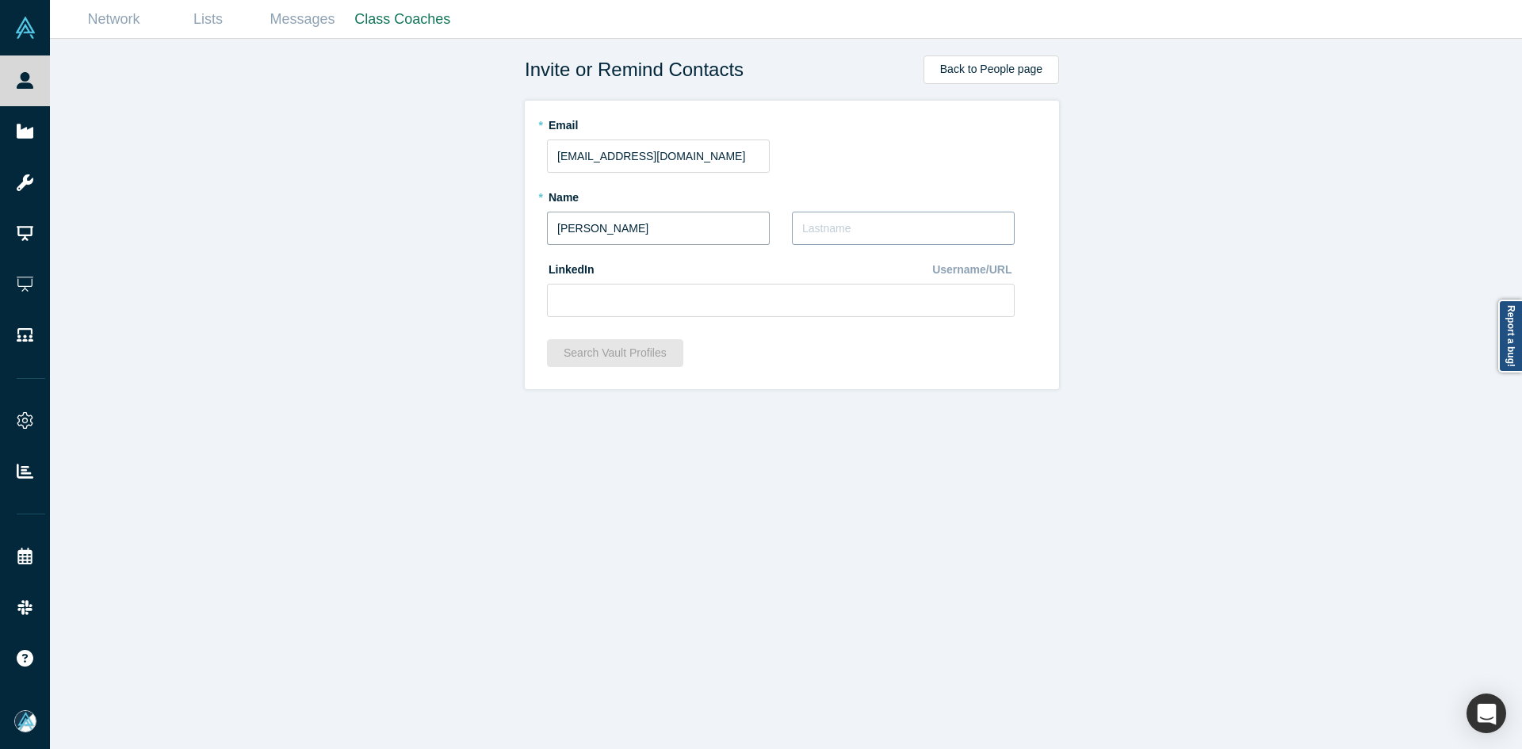
drag, startPoint x: 594, startPoint y: 231, endPoint x: 873, endPoint y: 212, distance: 279.7
click at [825, 220] on div "* Name [PERSON_NAME] * Last Name" at bounding box center [781, 220] width 468 height 72
type input "Njideka"
paste input "[PERSON_NAME]"
type input "[PERSON_NAME]"
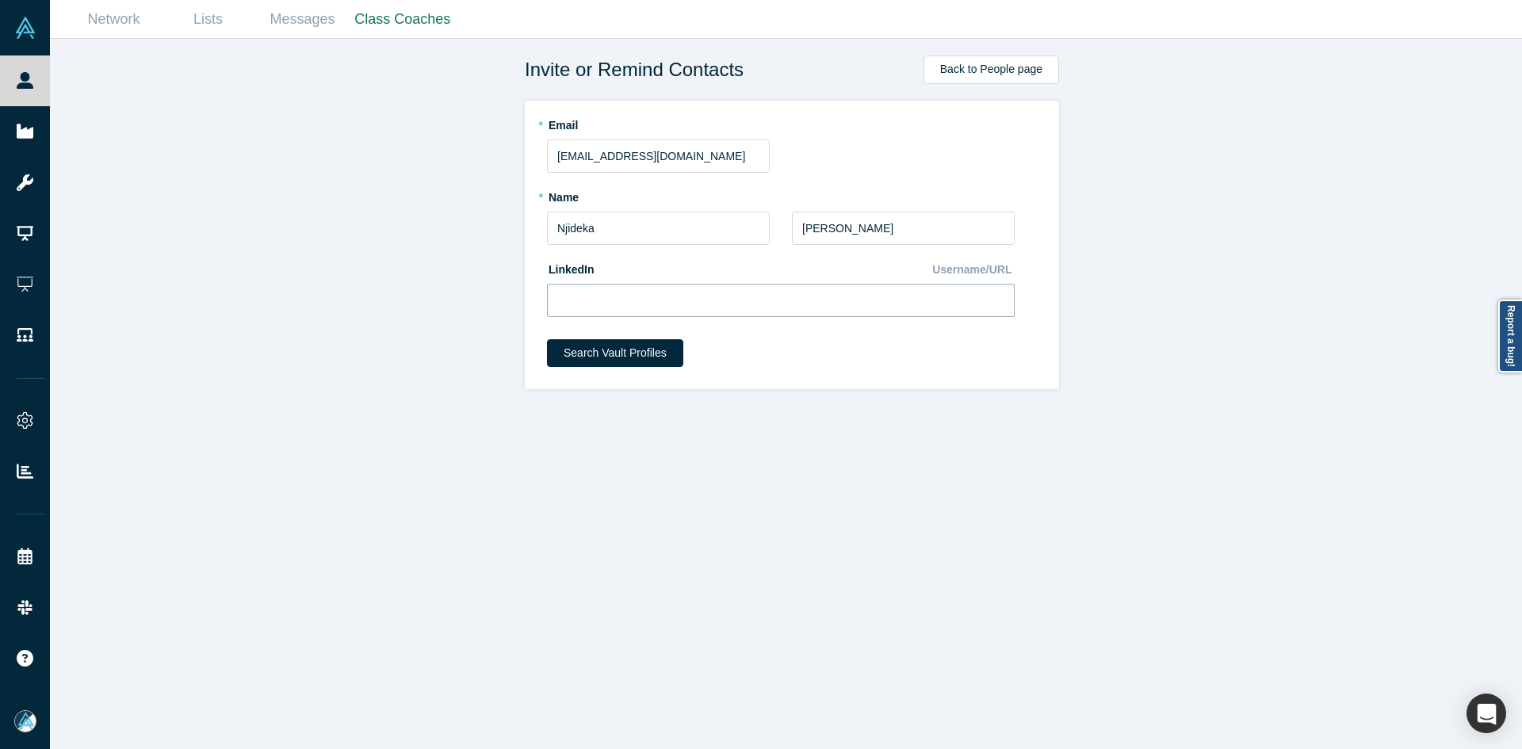
click at [702, 301] on input at bounding box center [781, 300] width 468 height 33
paste input "[URL][DOMAIN_NAME]"
type input "[URL][DOMAIN_NAME]"
click at [609, 358] on button "Search Vault Profiles" at bounding box center [615, 353] width 136 height 28
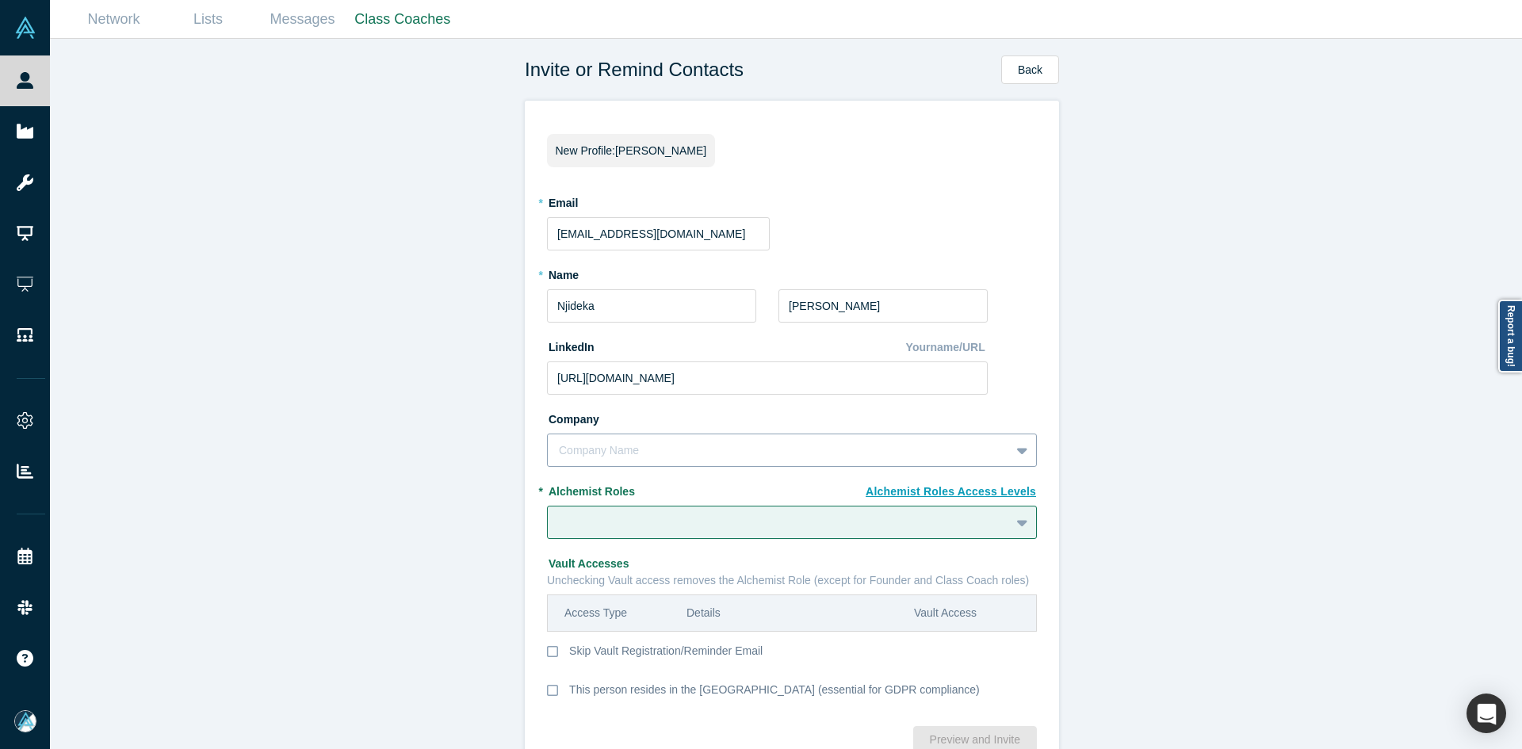
click at [602, 465] on div "Company Name" at bounding box center [792, 450] width 490 height 33
type input "Sprint"
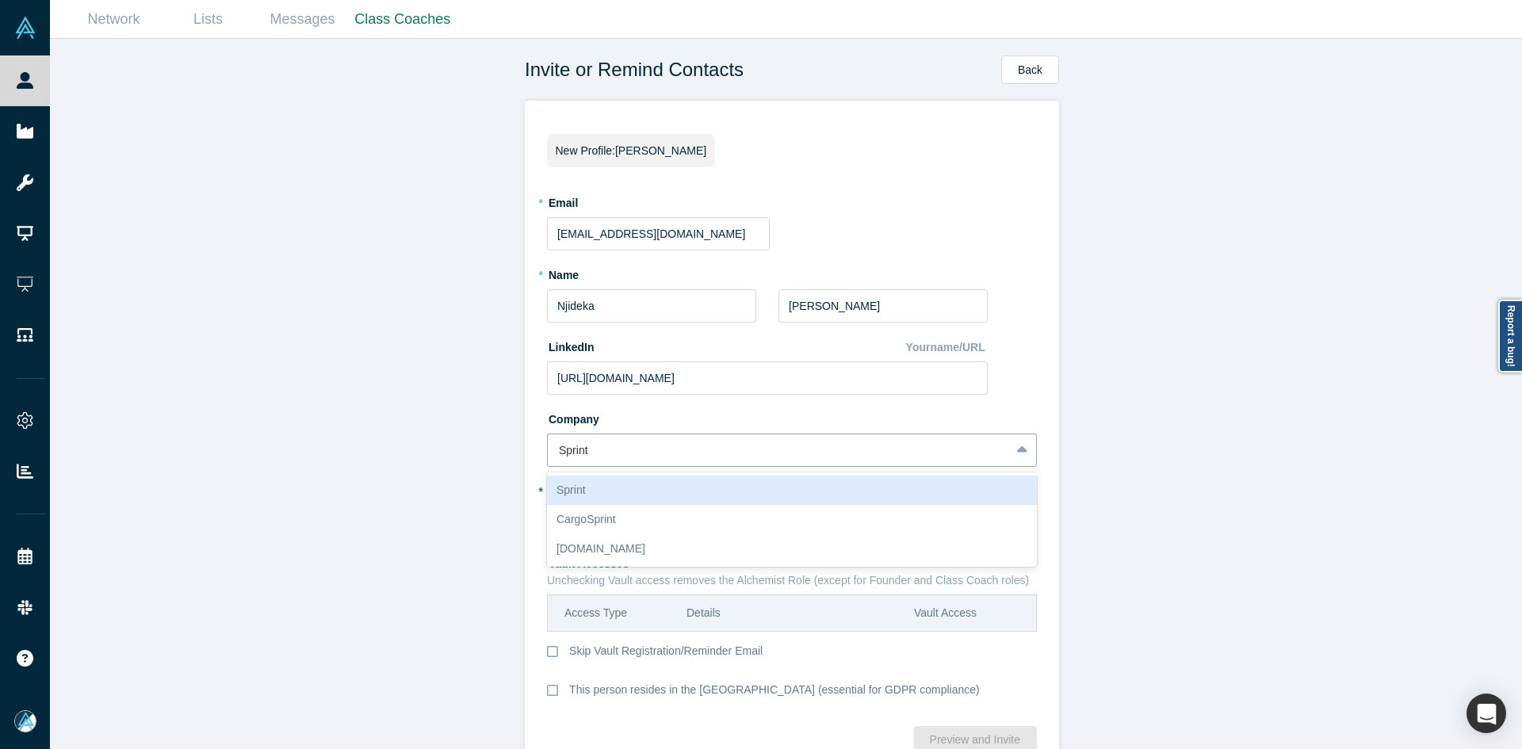
click at [617, 499] on div "Sprint" at bounding box center [792, 490] width 490 height 29
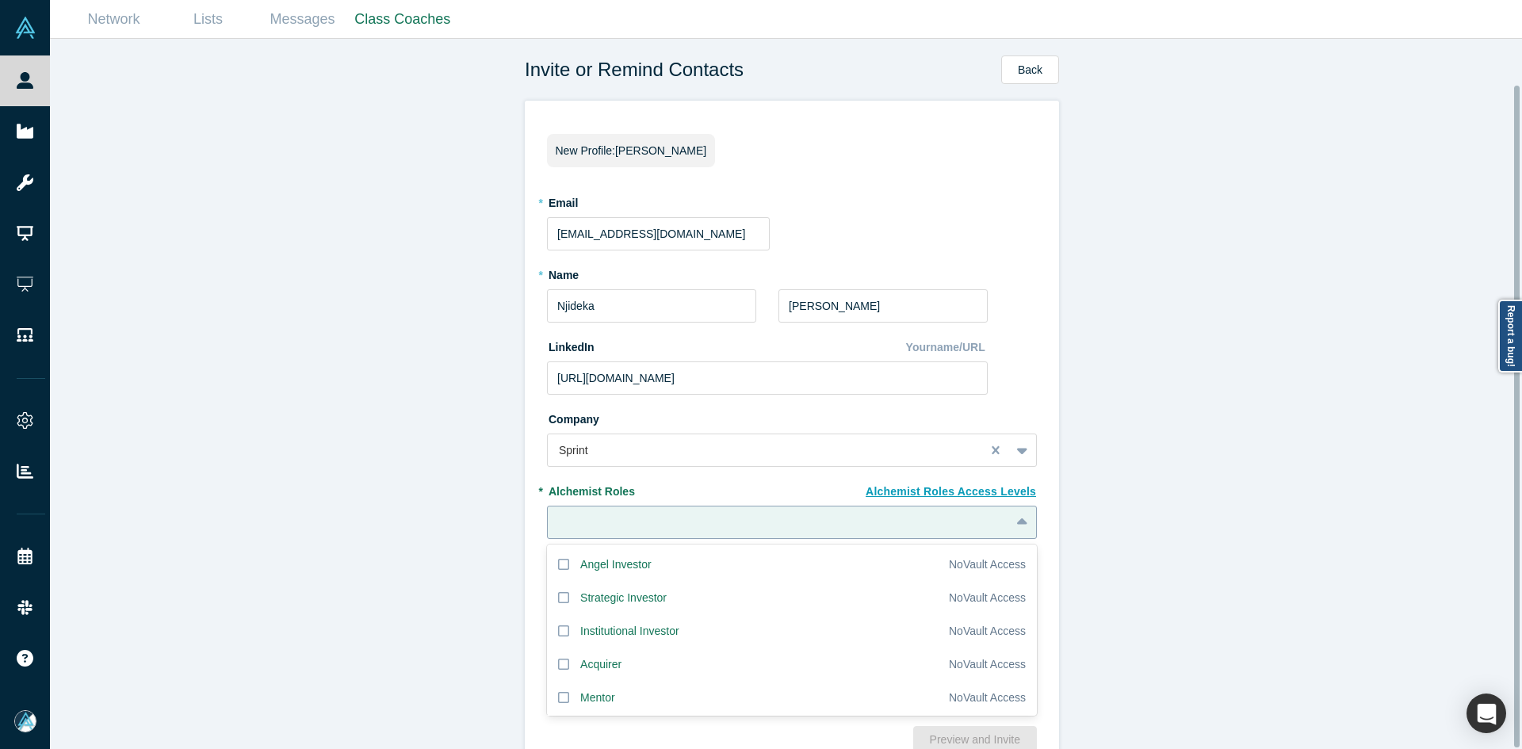
click at [625, 529] on div "20 results available. Use Up and Down to choose options, press Enter to select …" at bounding box center [792, 522] width 490 height 33
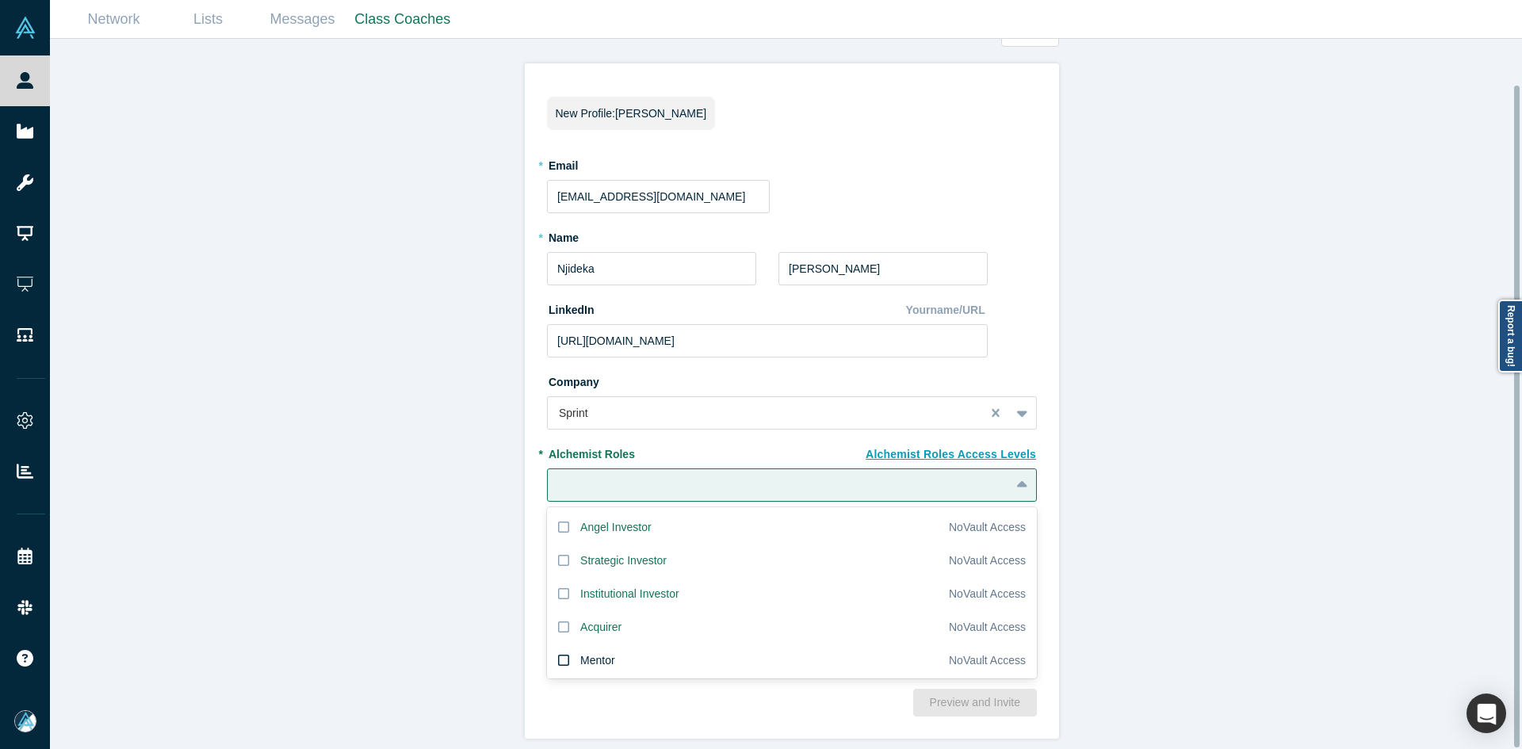
click at [606, 652] on div "Mentor" at bounding box center [597, 660] width 35 height 17
click at [0, 0] on input "Mentor" at bounding box center [0, 0] width 0 height 0
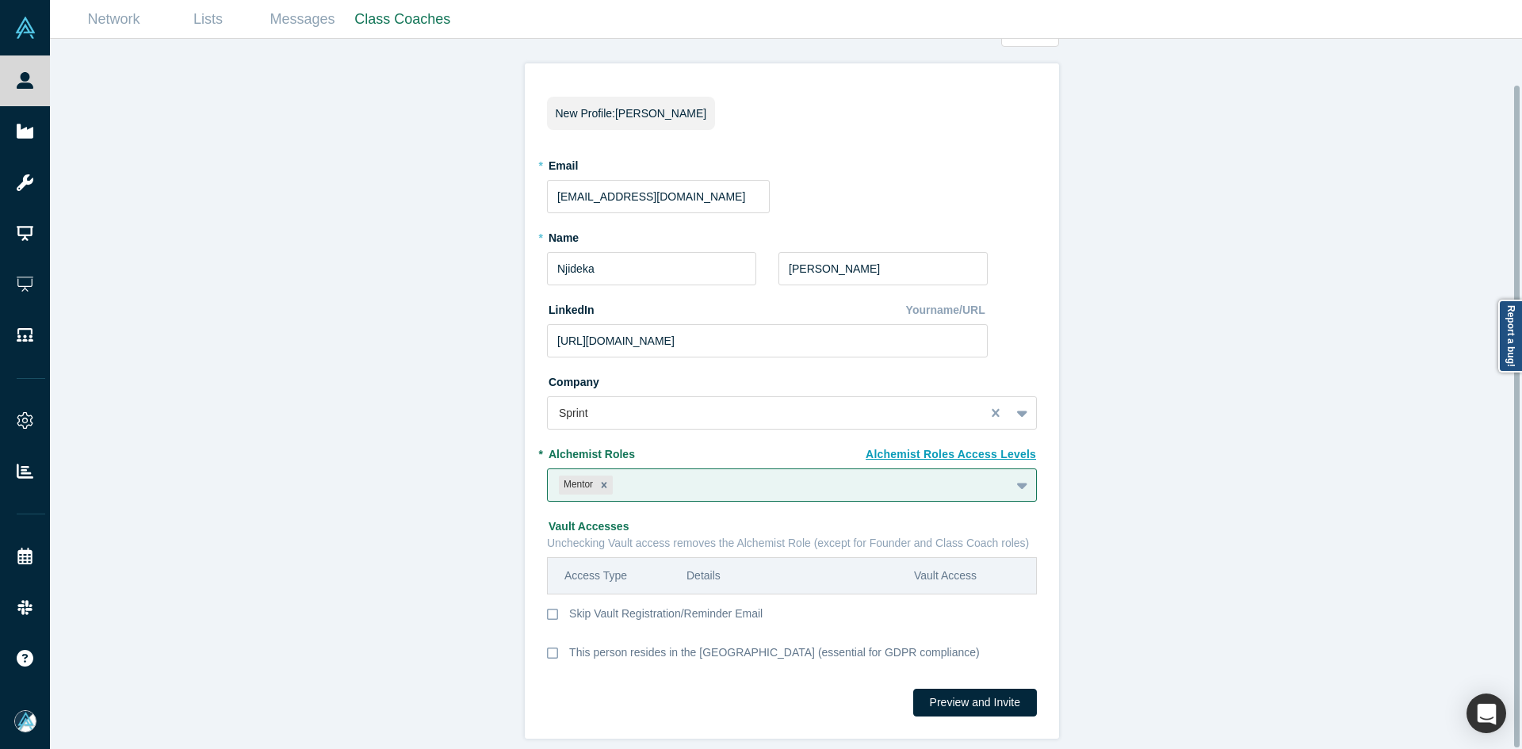
click at [350, 587] on div "Invite or Remind Contacts Back New Profile: [PERSON_NAME] * Email [EMAIL_ADDRES…" at bounding box center [792, 400] width 1484 height 722
click at [973, 689] on button "Preview and Invite" at bounding box center [975, 703] width 124 height 28
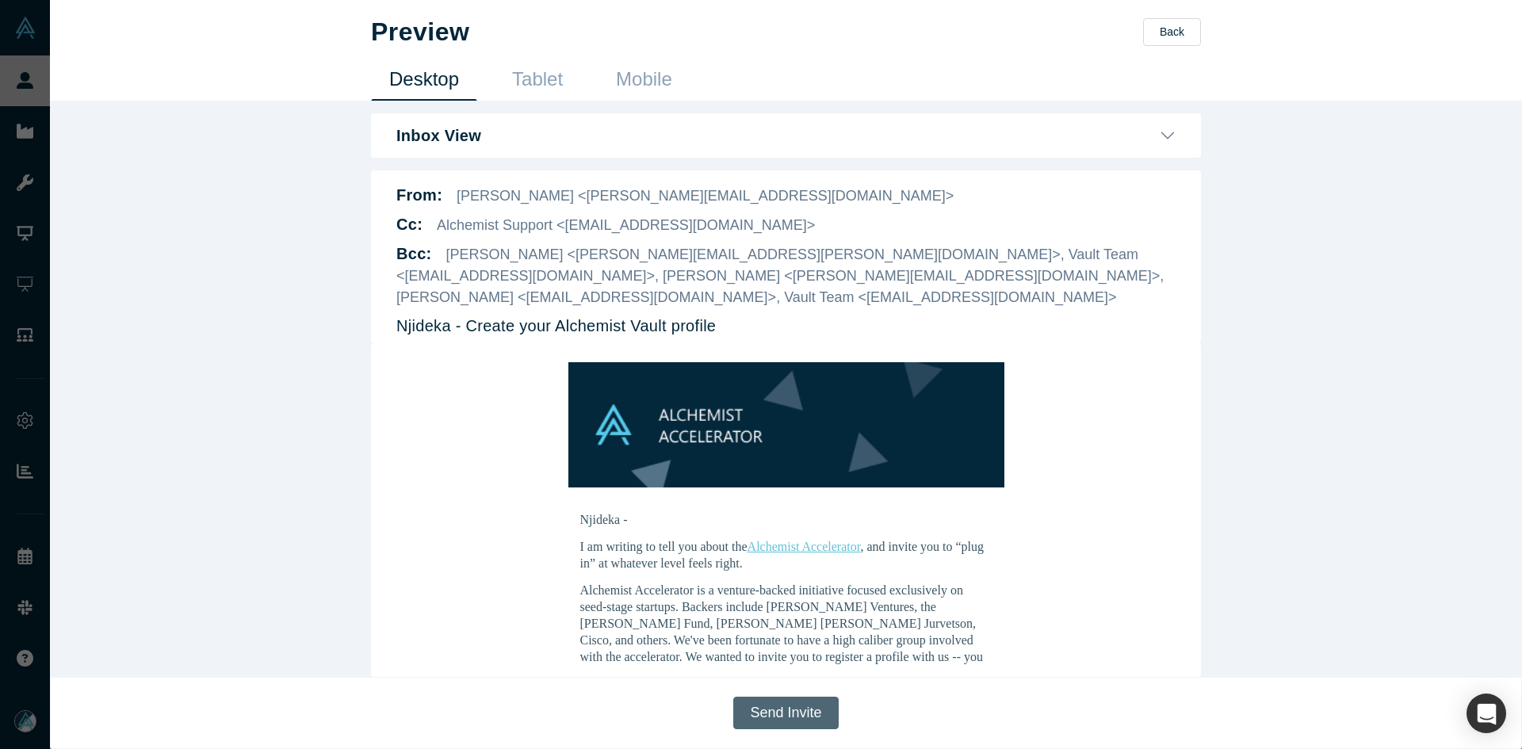
click at [794, 711] on button "Send Invite" at bounding box center [785, 713] width 105 height 32
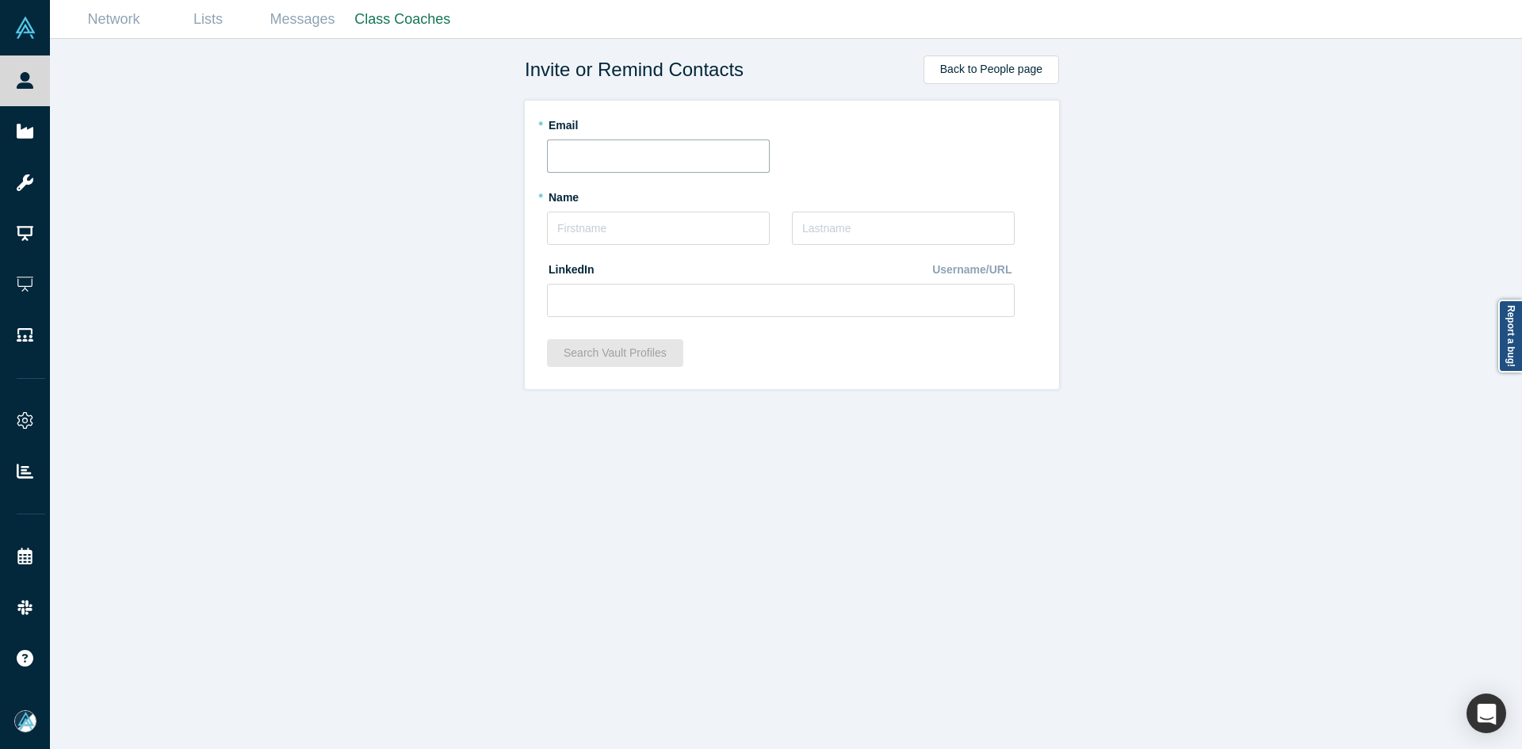
click at [651, 146] on input "text" at bounding box center [658, 155] width 223 height 33
paste input "[EMAIL_ADDRESS][DOMAIN_NAME]"
type input "[EMAIL_ADDRESS][DOMAIN_NAME]"
click at [398, 368] on div "Invite or Remind Contacts Back to People page * Email [EMAIL_ADDRESS][PERSON_NA…" at bounding box center [792, 400] width 1484 height 722
click at [622, 231] on input "text" at bounding box center [658, 228] width 223 height 33
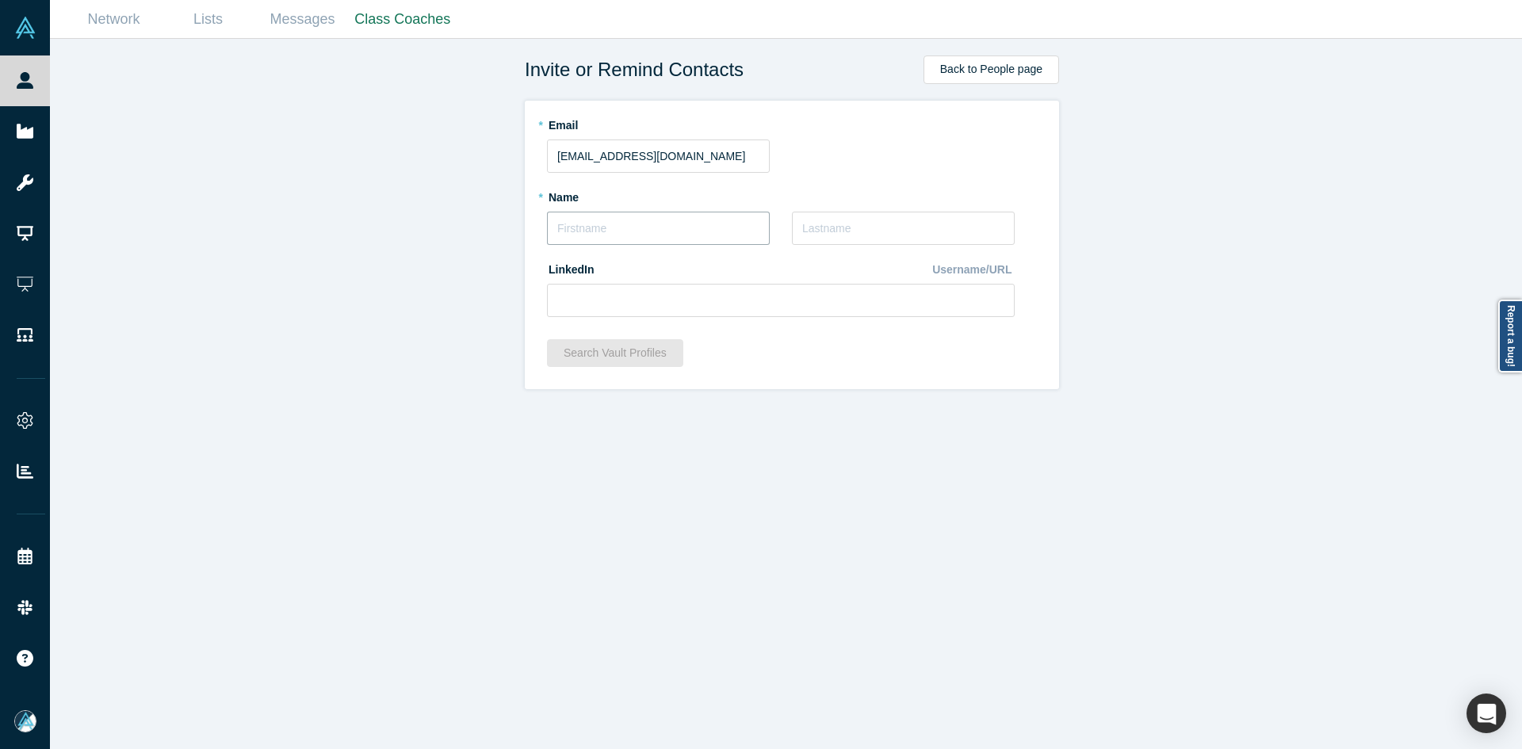
paste input "[PERSON_NAME] [PERSON_NAME]"
type input "[PERSON_NAME] [PERSON_NAME]"
click at [846, 231] on input "text" at bounding box center [903, 228] width 223 height 33
type input "[PERSON_NAME]"
paste input "[URL][DOMAIN_NAME][PERSON_NAME]"
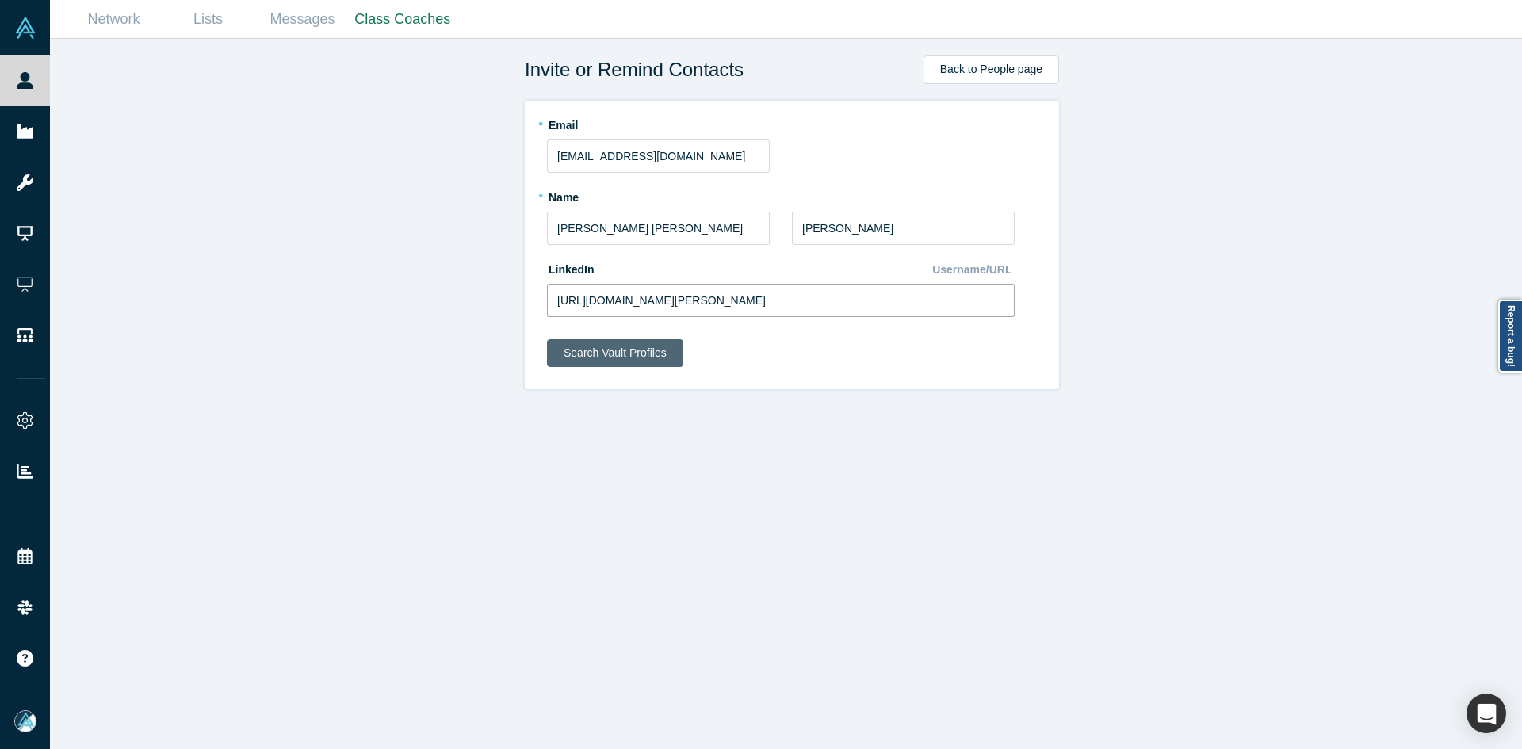
type input "[URL][DOMAIN_NAME][PERSON_NAME]"
click at [621, 342] on button "Search Vault Profiles" at bounding box center [615, 353] width 136 height 28
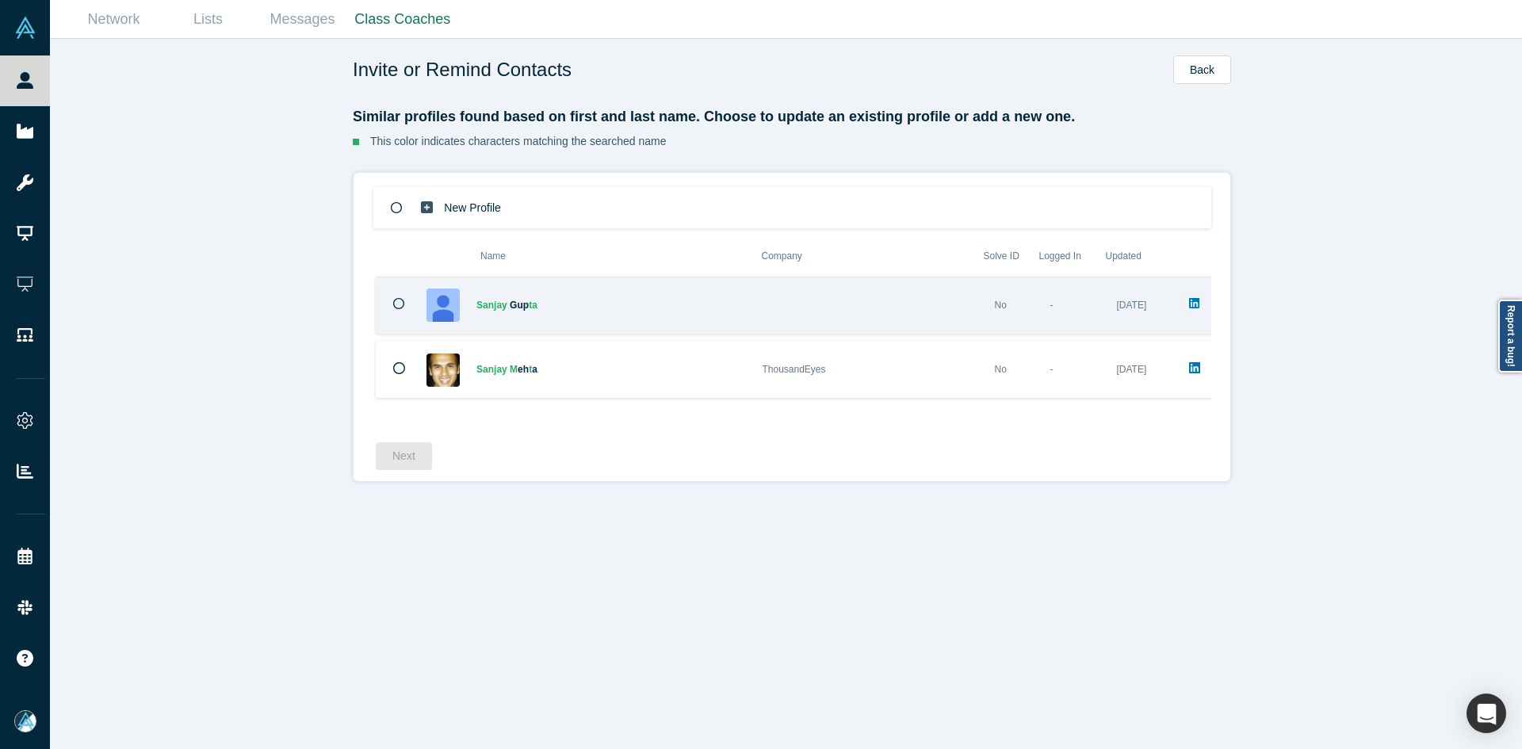
drag, startPoint x: 460, startPoint y: 212, endPoint x: 455, endPoint y: 312, distance: 100.0
click at [460, 212] on p "New Profile" at bounding box center [472, 208] width 57 height 55
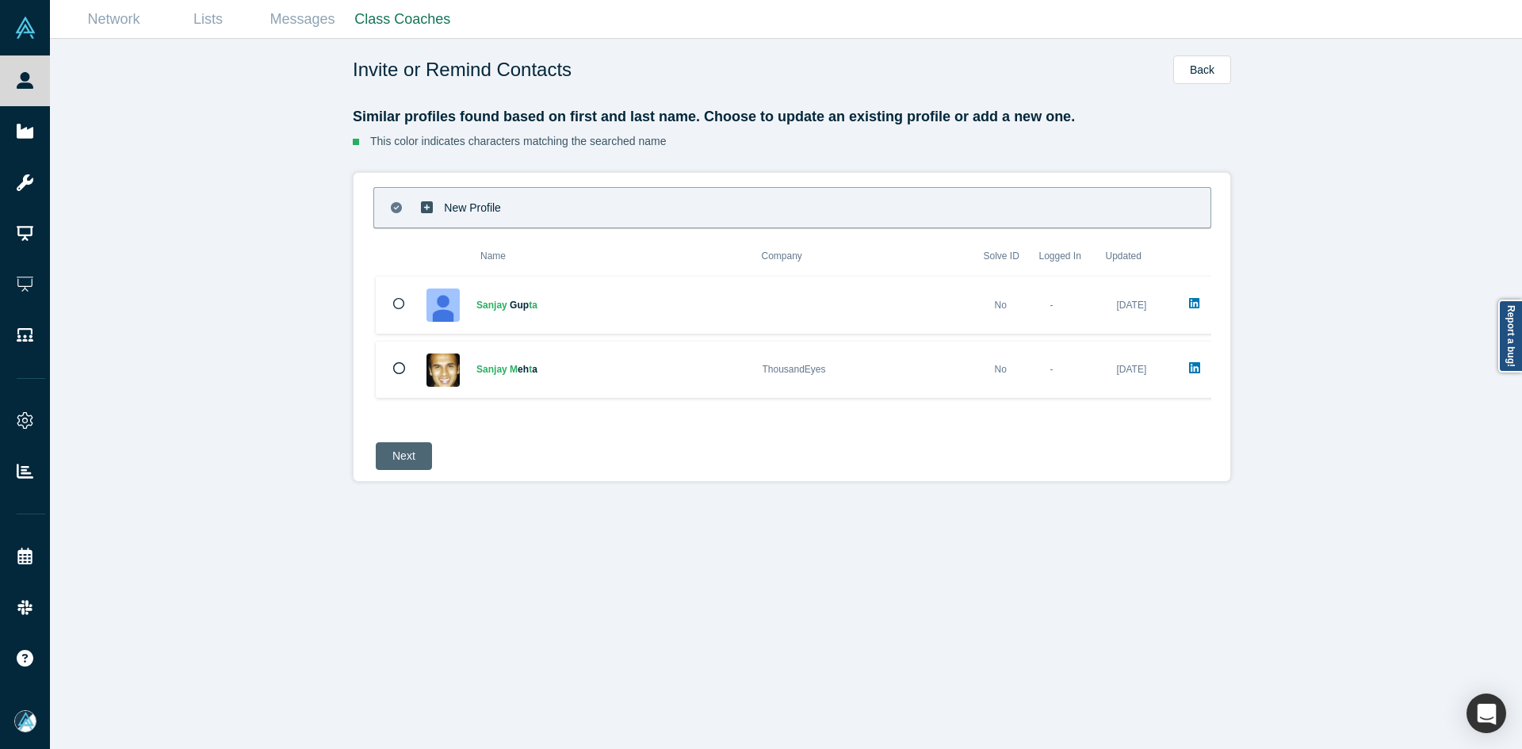
click at [405, 450] on button "Next" at bounding box center [404, 456] width 56 height 28
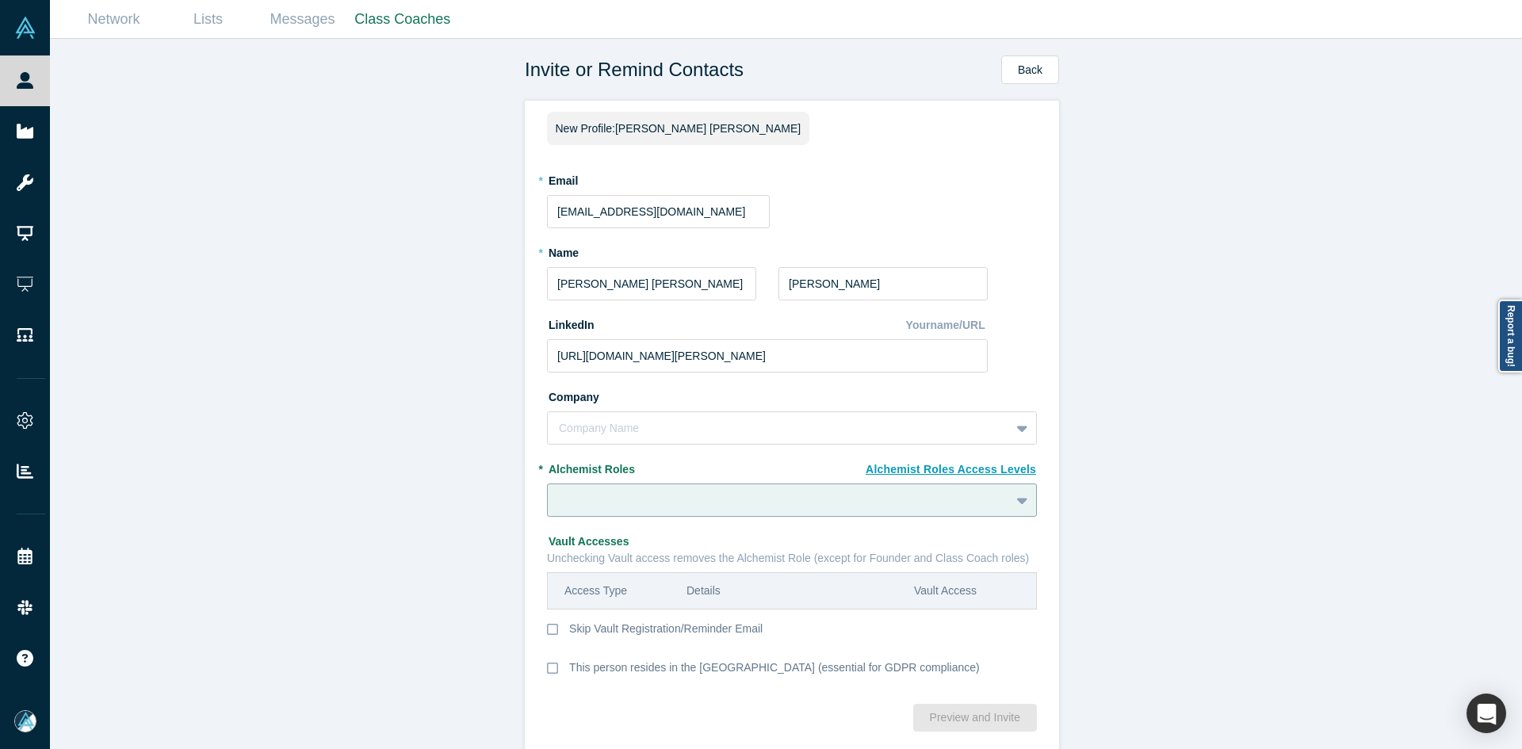
click at [624, 495] on fieldset "New Profile: [PERSON_NAME] [PERSON_NAME] * Email [EMAIL_ADDRESS][DOMAIN_NAME] *…" at bounding box center [792, 402] width 490 height 581
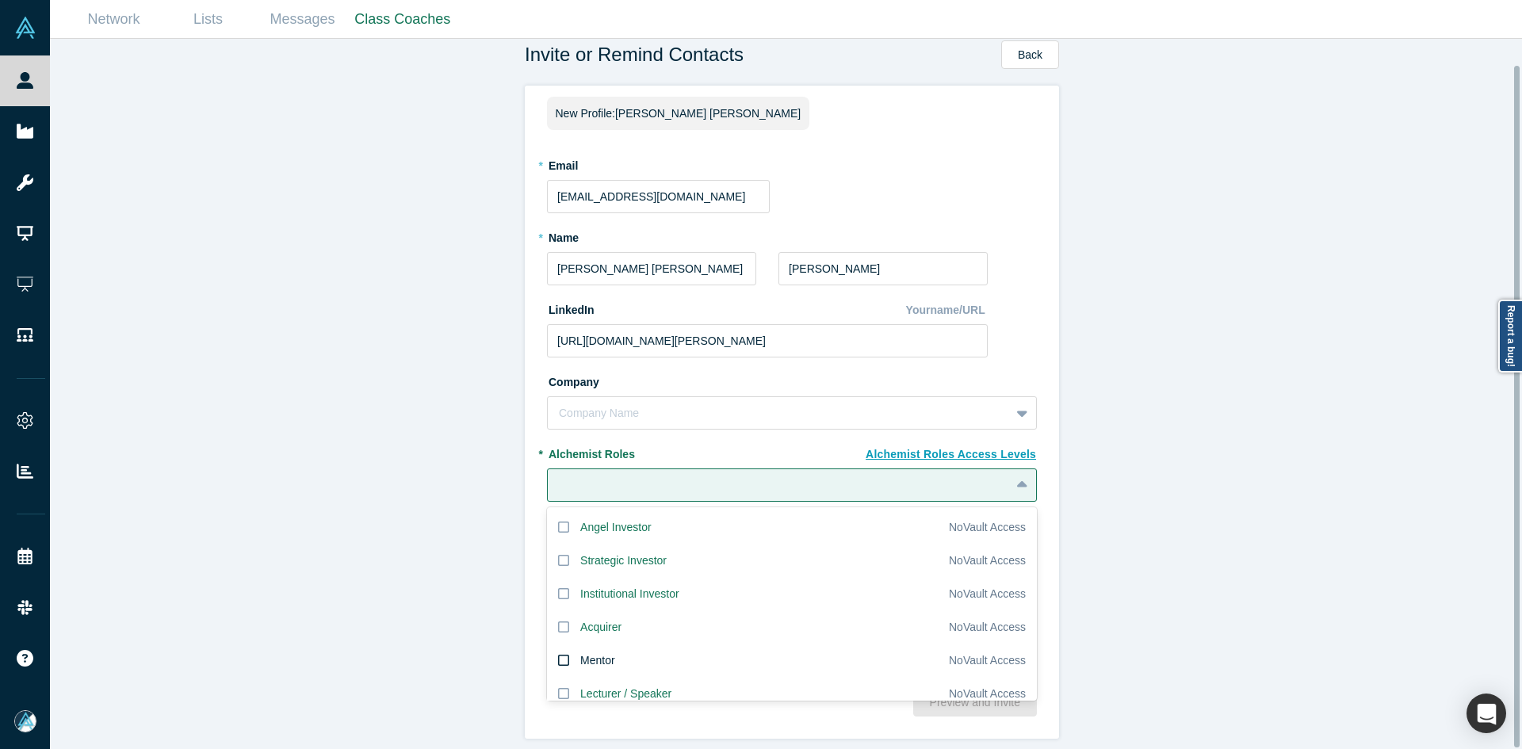
click at [601, 652] on div "Mentor" at bounding box center [597, 660] width 35 height 17
click at [0, 0] on input "Mentor" at bounding box center [0, 0] width 0 height 0
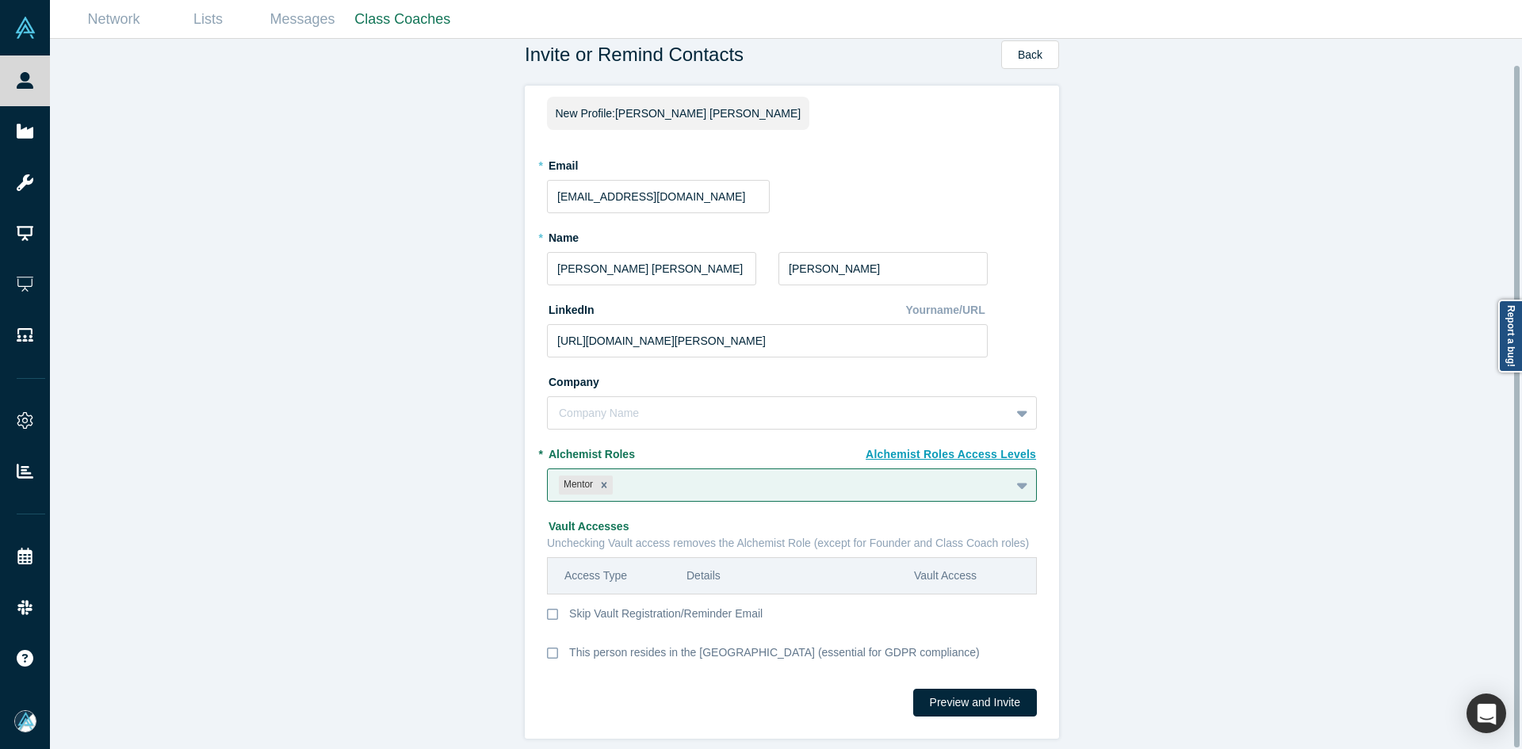
click at [366, 639] on div "Invite or Remind Contacts Back New Profile: [PERSON_NAME] [PERSON_NAME] * Email…" at bounding box center [792, 400] width 1484 height 722
click at [969, 695] on button "Preview and Invite" at bounding box center [975, 703] width 124 height 28
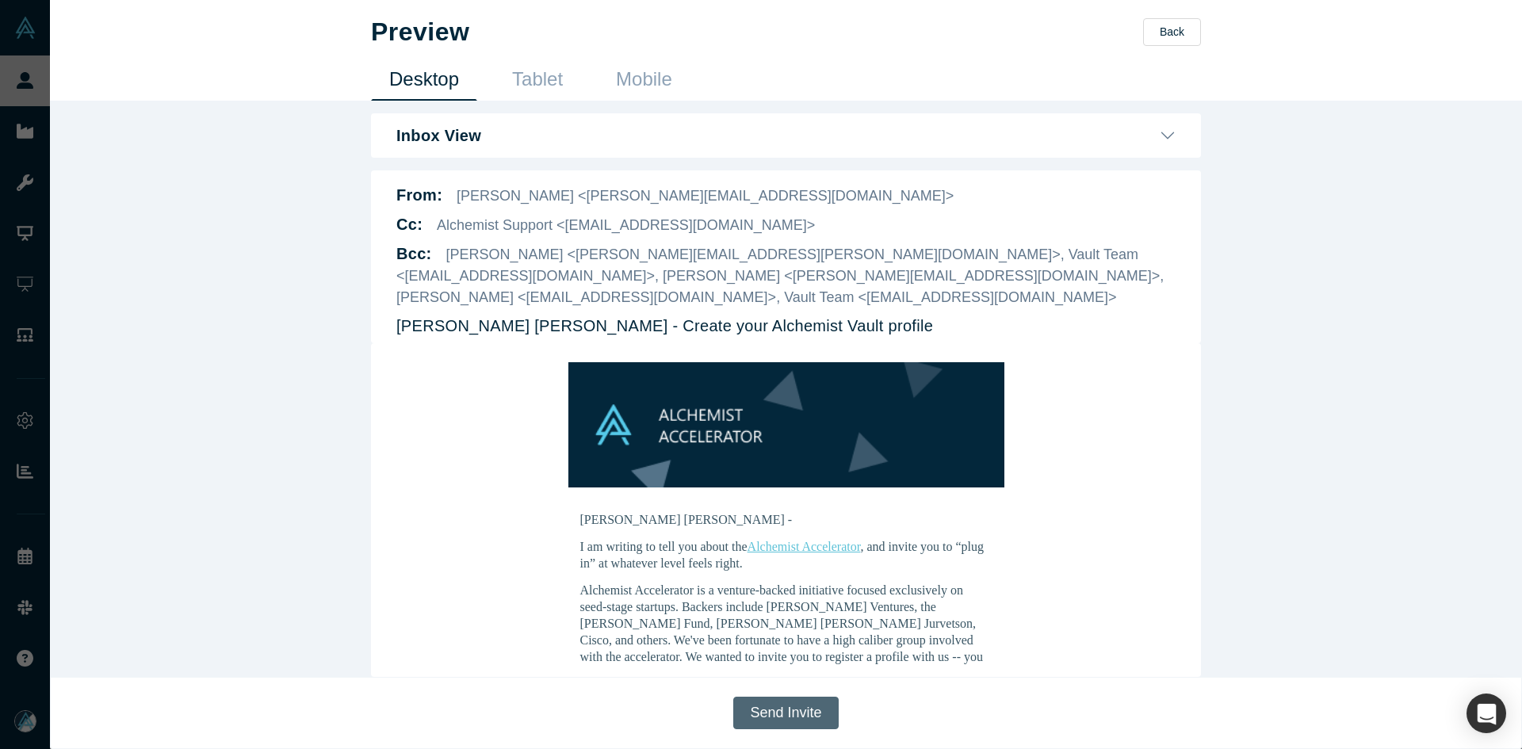
click at [781, 712] on button "Send Invite" at bounding box center [785, 713] width 105 height 32
